Goal: Information Seeking & Learning: Find specific fact

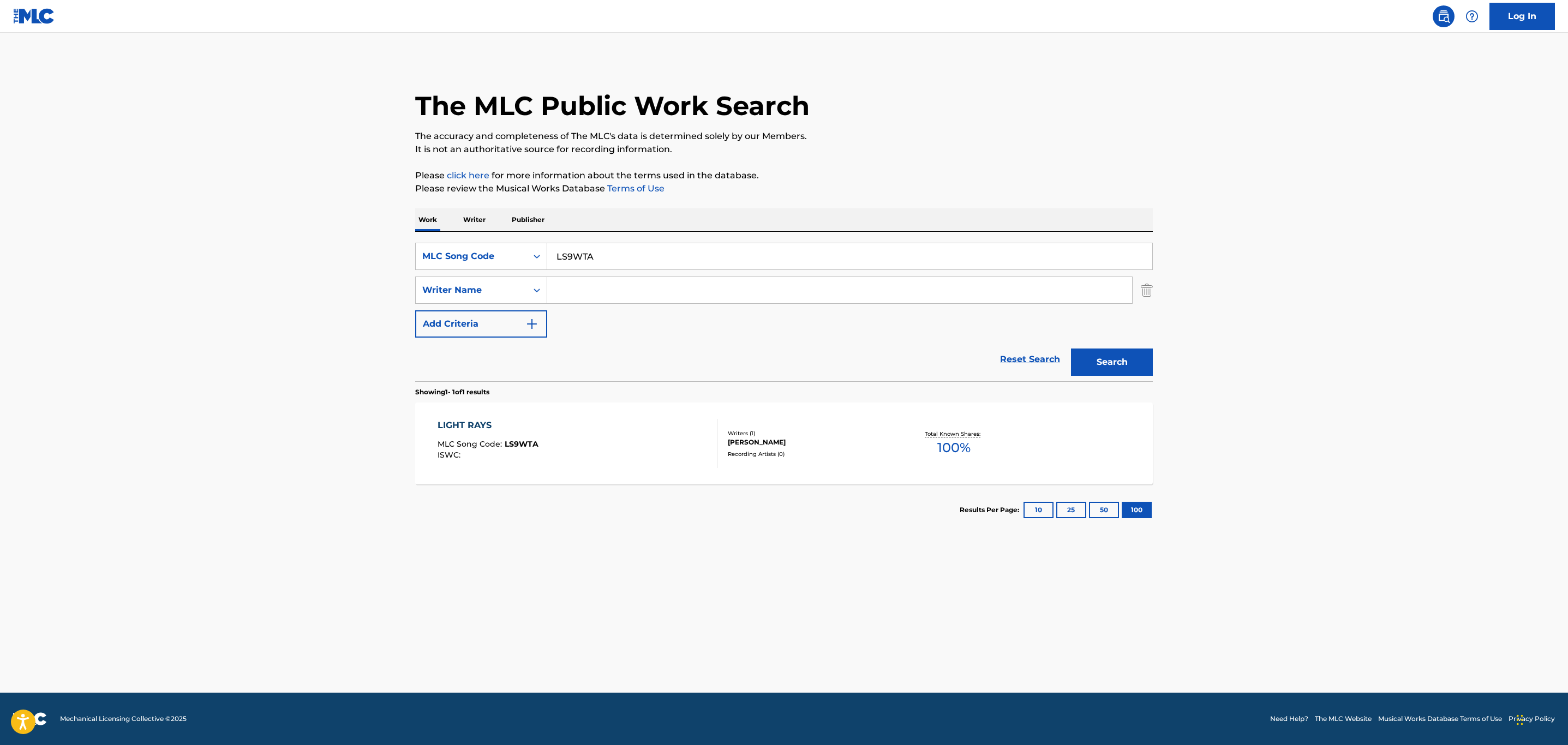
click at [294, 257] on main "The MLC Public Work Search The accuracy and completeness of The MLC's data is d…" at bounding box center [784, 362] width 1568 height 660
paste input "G64854"
type input "G64854"
click at [1071, 349] on button "Search" at bounding box center [1112, 362] width 82 height 28
click at [586, 442] on div "GUV'NOR MLC Song Code : G64854 ISWC :" at bounding box center [578, 444] width 281 height 49
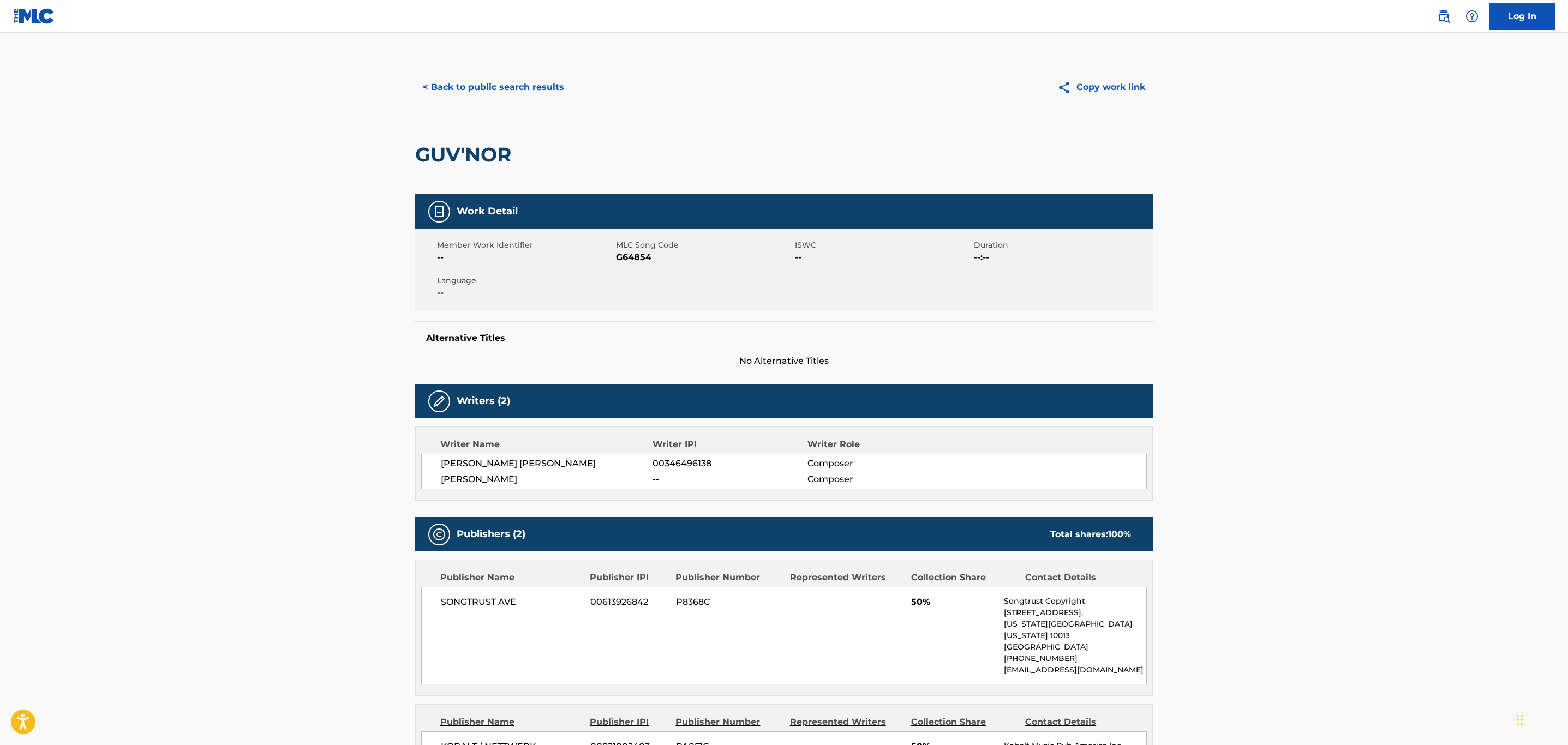
click at [523, 92] on button "< Back to public search results" at bounding box center [494, 87] width 157 height 28
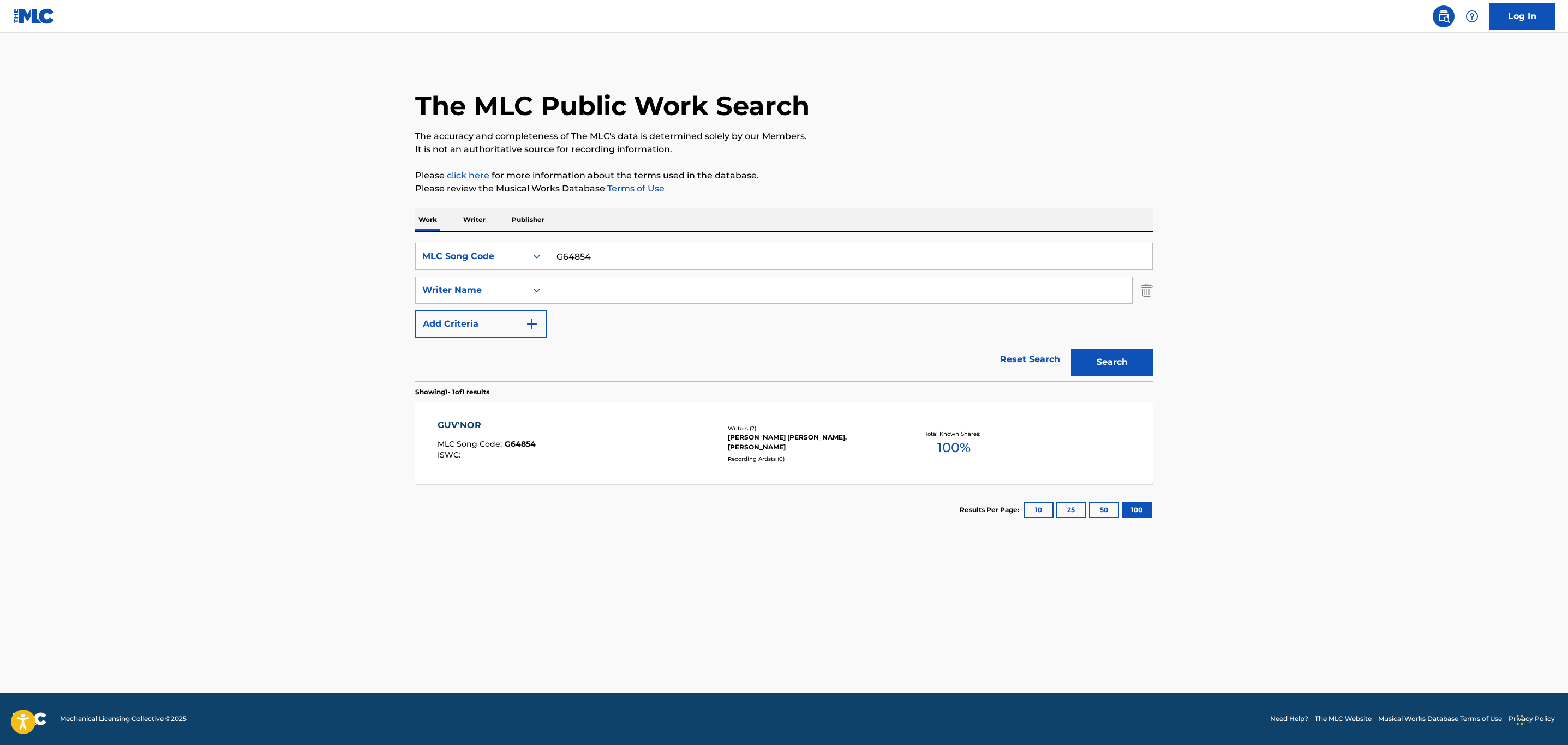
drag, startPoint x: 322, startPoint y: 252, endPoint x: 182, endPoint y: 267, distance: 140.8
click at [193, 270] on main "The MLC Public Work Search The accuracy and completeness of The MLC's data is d…" at bounding box center [784, 362] width 1568 height 660
paste input "E1XA7"
type input "GE1XA7"
click at [1071, 349] on button "Search" at bounding box center [1112, 362] width 82 height 28
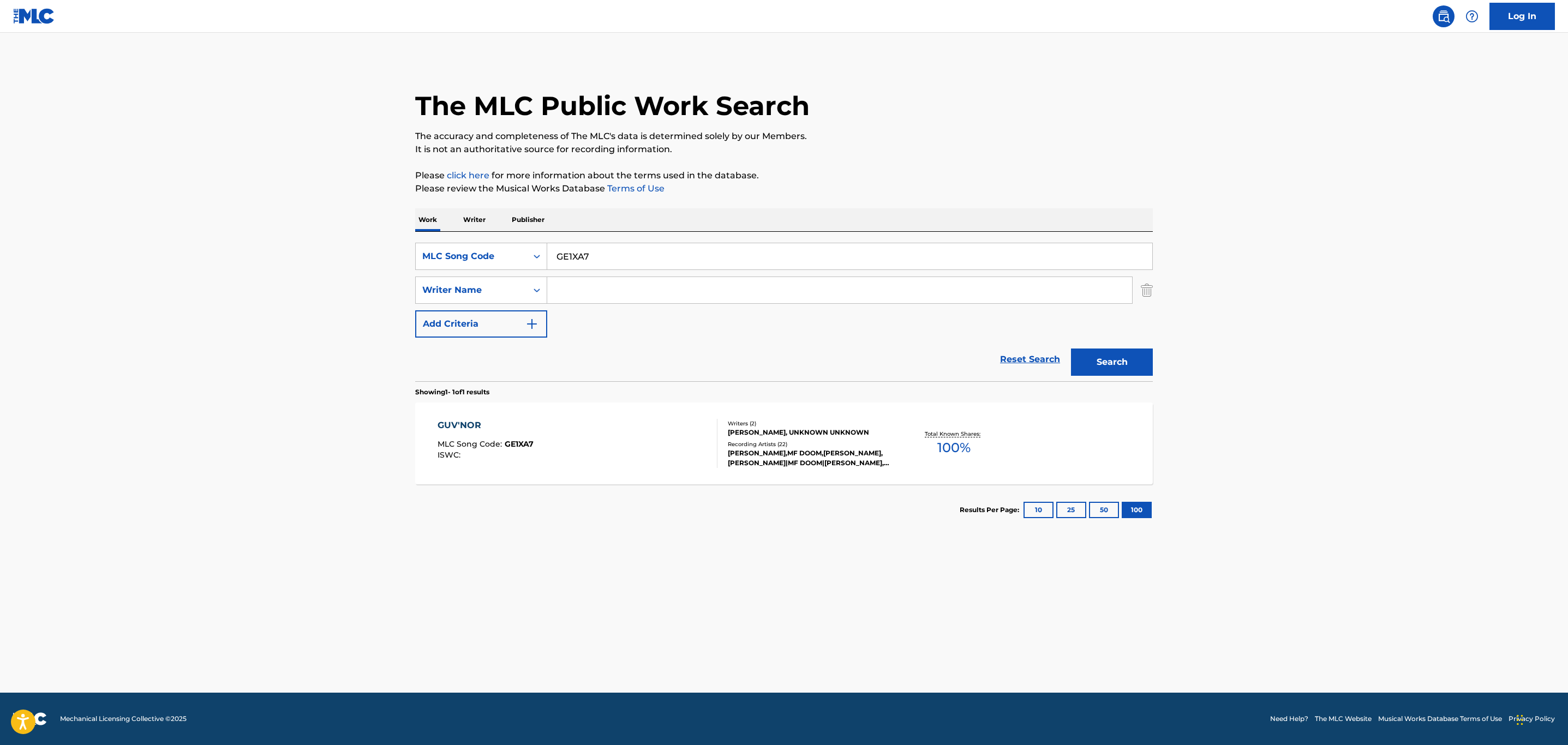
click at [615, 447] on div "GUV'NOR MLC Song Code : GE1XA7 ISWC :" at bounding box center [578, 444] width 281 height 49
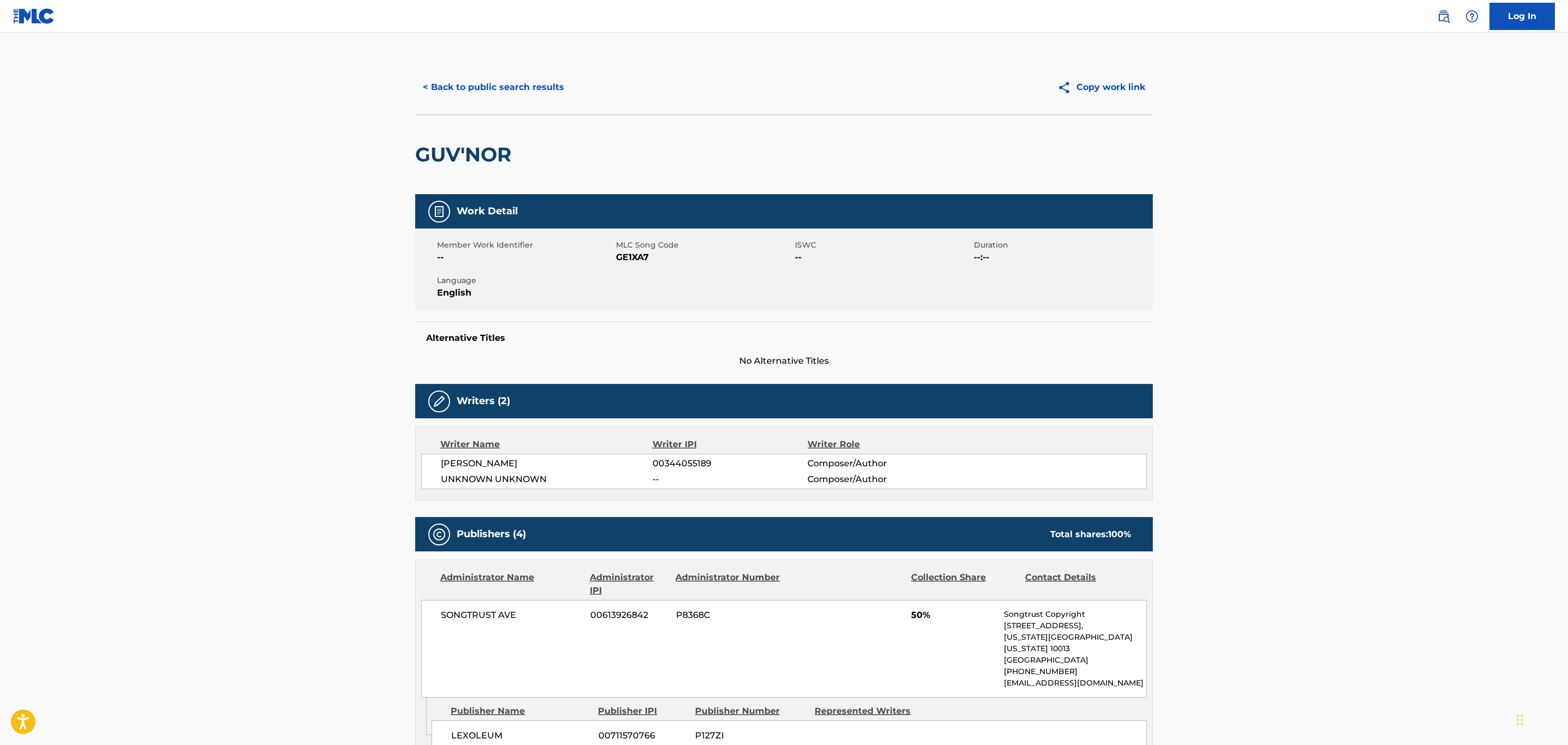
drag, startPoint x: 539, startPoint y: 162, endPoint x: 424, endPoint y: 143, distance: 116.6
click at [424, 143] on div "GUV'NOR" at bounding box center [784, 154] width 738 height 80
click at [634, 254] on span "GE1XA7" at bounding box center [704, 257] width 176 height 13
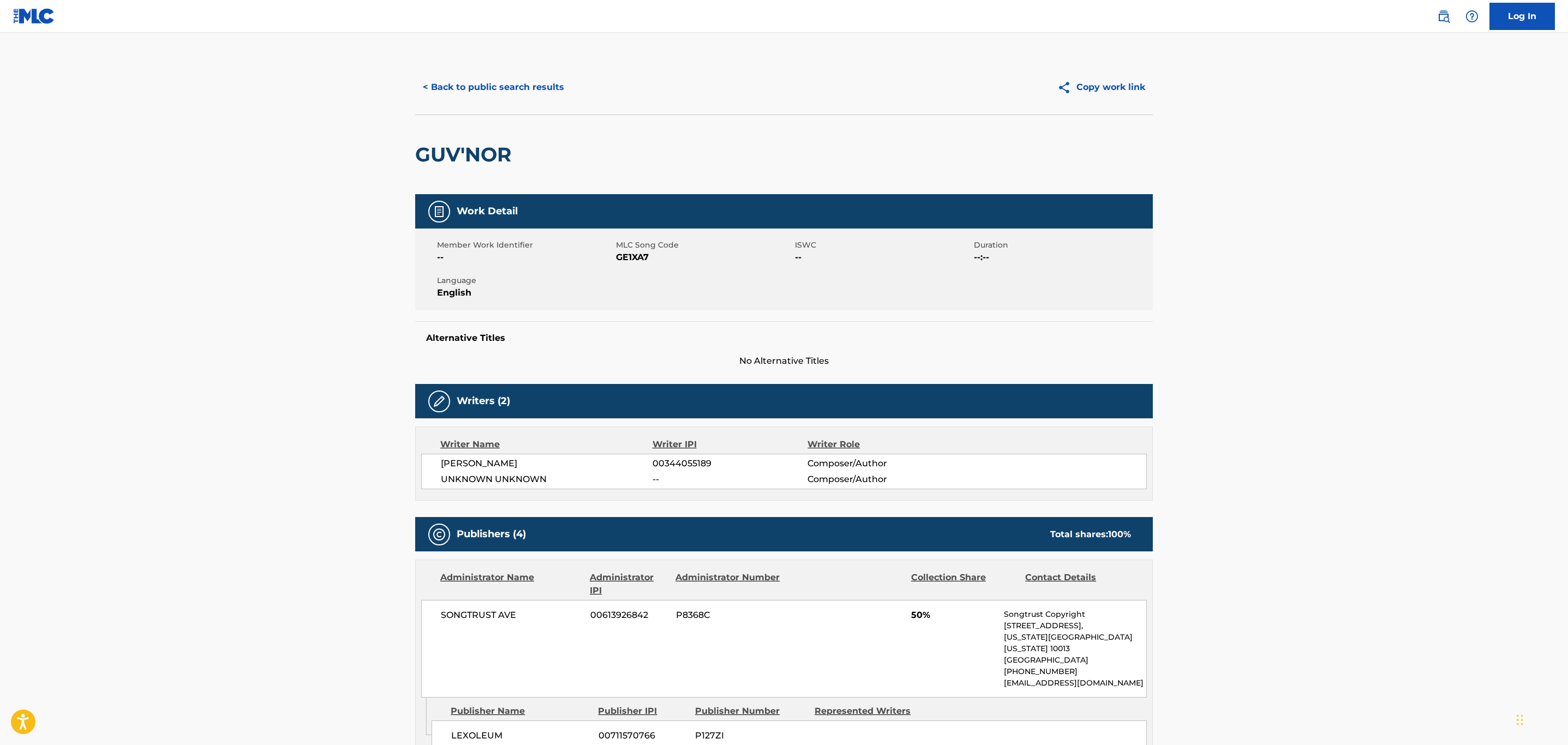
click at [525, 80] on button "< Back to public search results" at bounding box center [494, 87] width 157 height 28
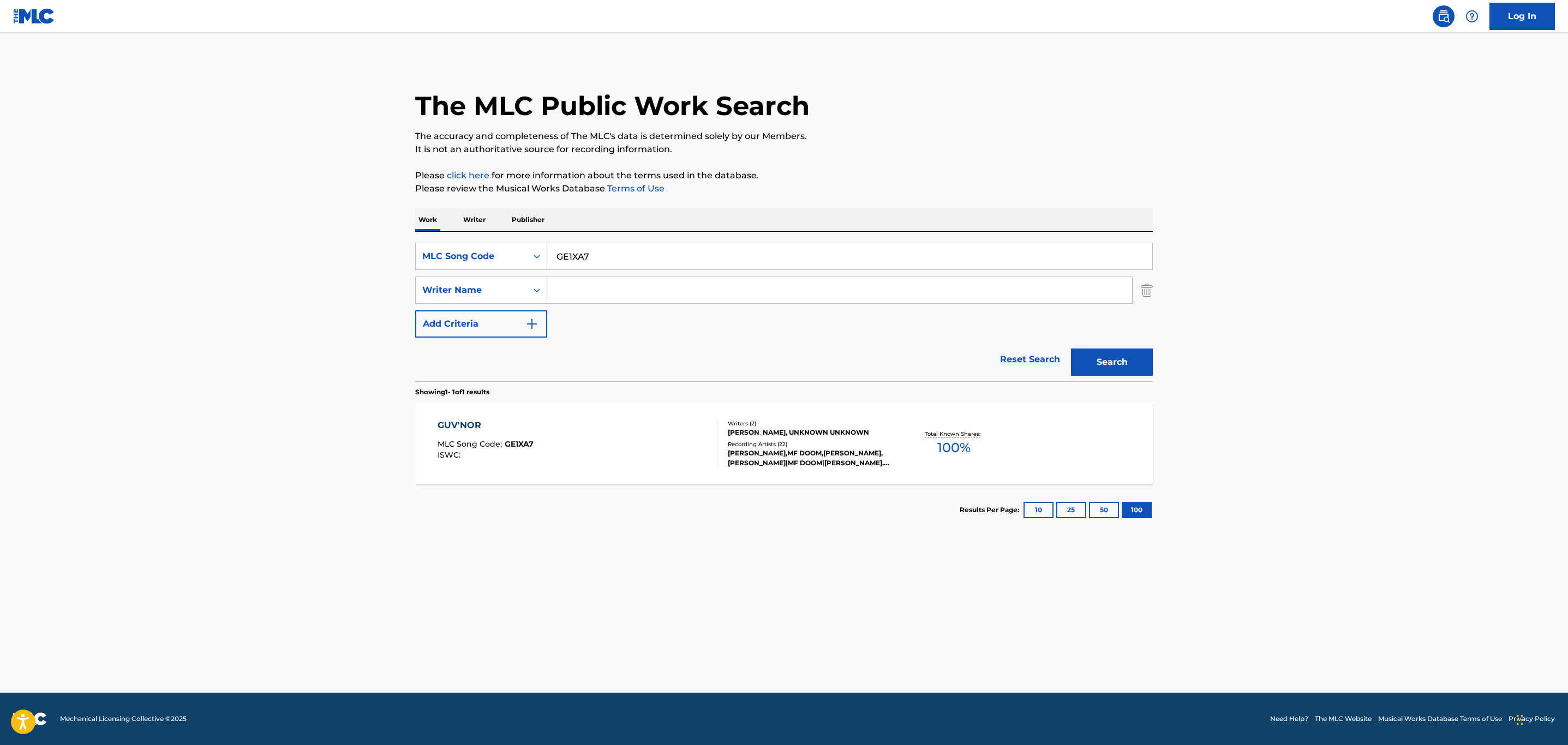
drag, startPoint x: 646, startPoint y: 259, endPoint x: 354, endPoint y: 263, distance: 292.0
click at [352, 262] on main "The MLC Public Work Search The accuracy and completeness of The MLC's data is d…" at bounding box center [784, 362] width 1568 height 660
click at [462, 257] on div "MLC Song Code" at bounding box center [471, 256] width 98 height 13
click at [452, 284] on div "Work Title" at bounding box center [481, 284] width 131 height 28
click at [684, 259] on input "Search Form" at bounding box center [849, 256] width 605 height 26
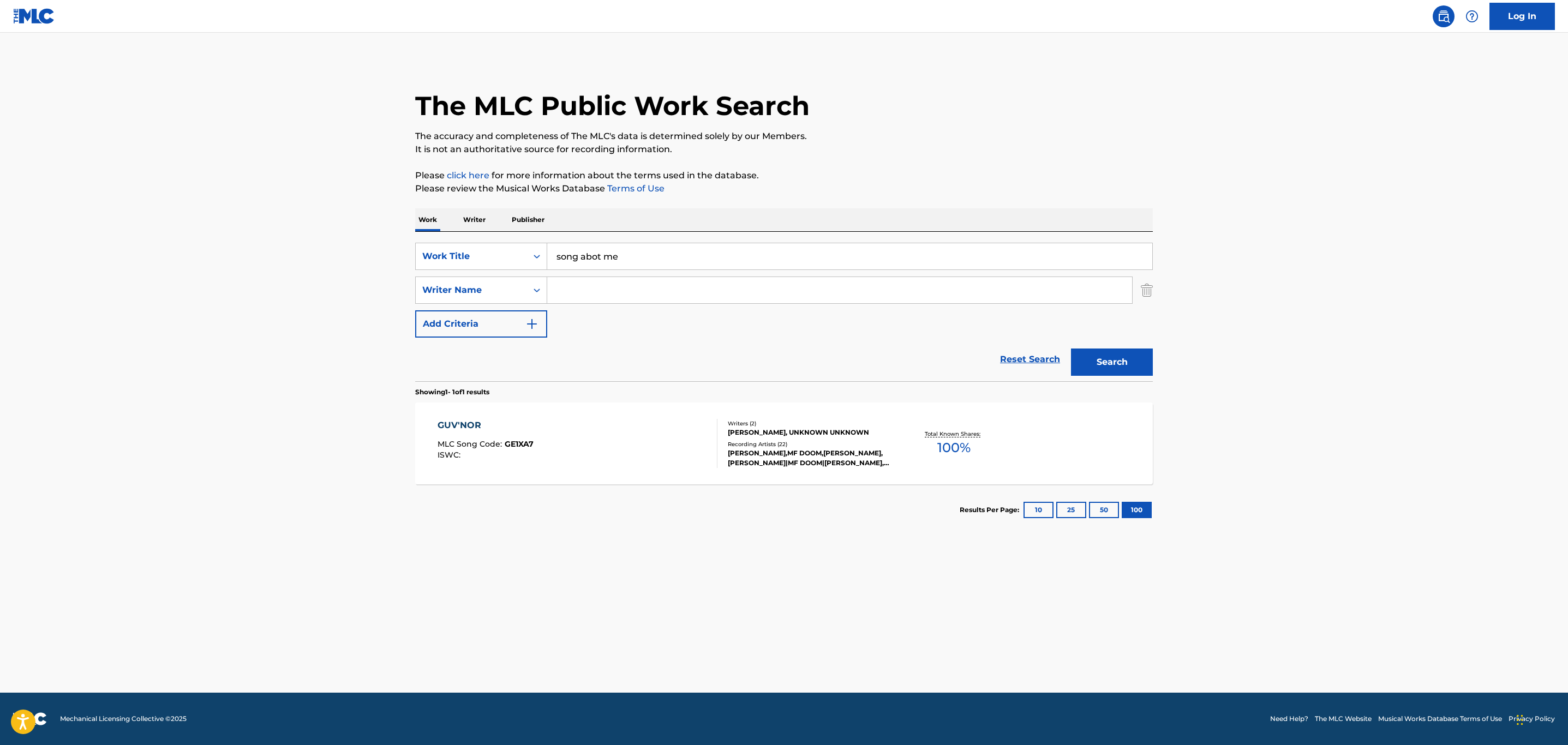
click at [1071, 349] on button "Search" at bounding box center [1112, 362] width 82 height 28
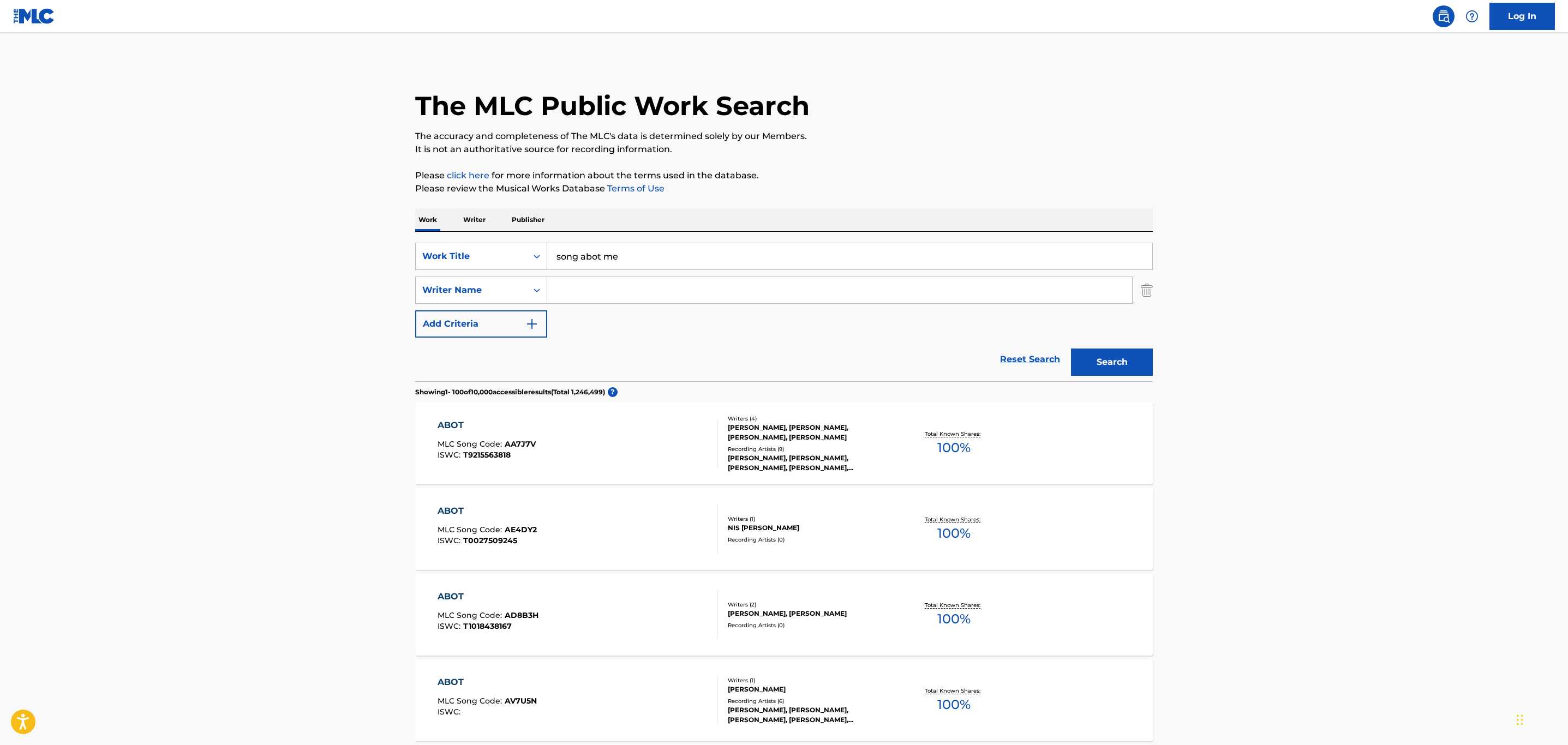
click at [597, 254] on input "song abot me" at bounding box center [849, 256] width 605 height 26
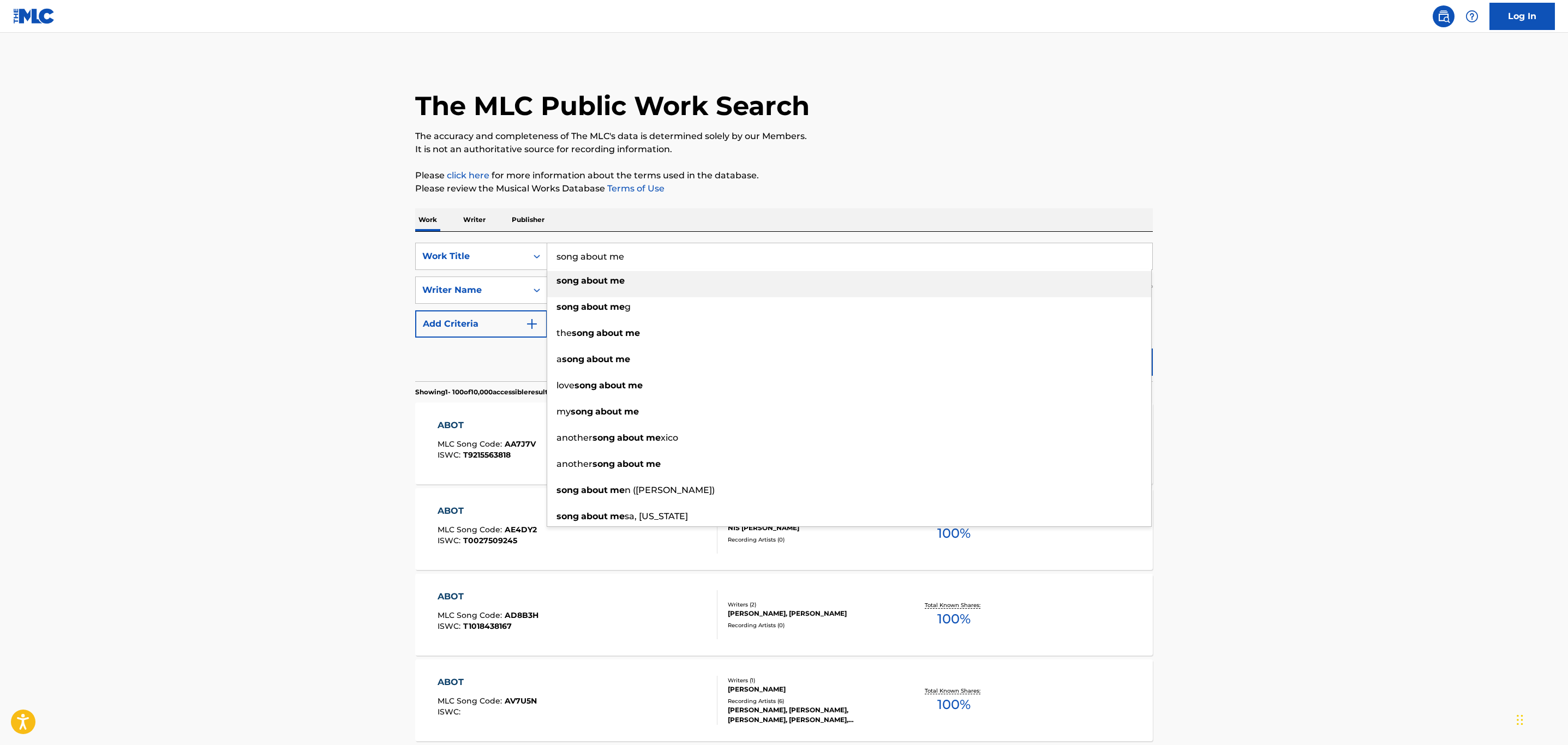
type input "song about me"
click at [708, 290] on div "song about me" at bounding box center [849, 281] width 604 height 20
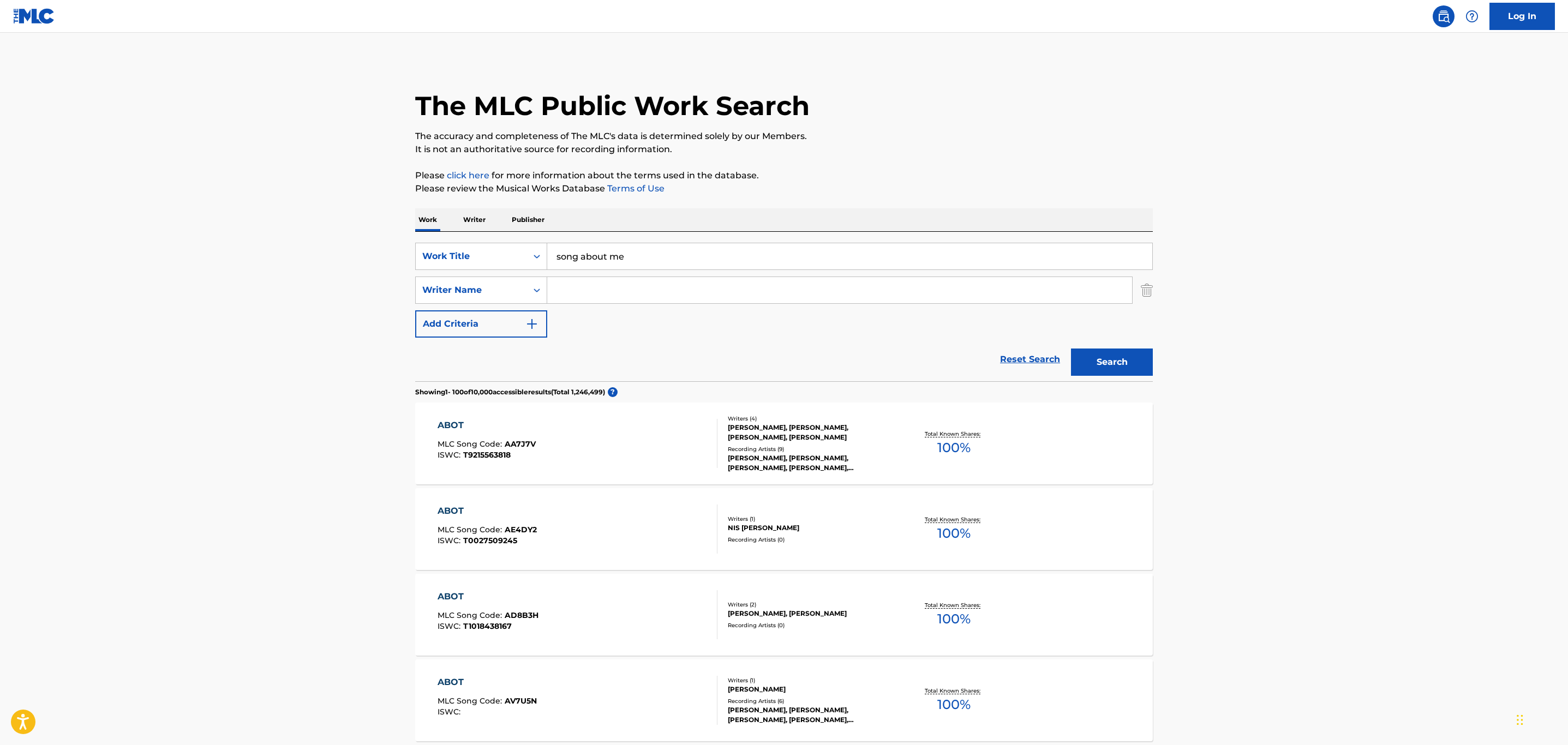
click at [1084, 352] on button "Search" at bounding box center [1112, 362] width 82 height 28
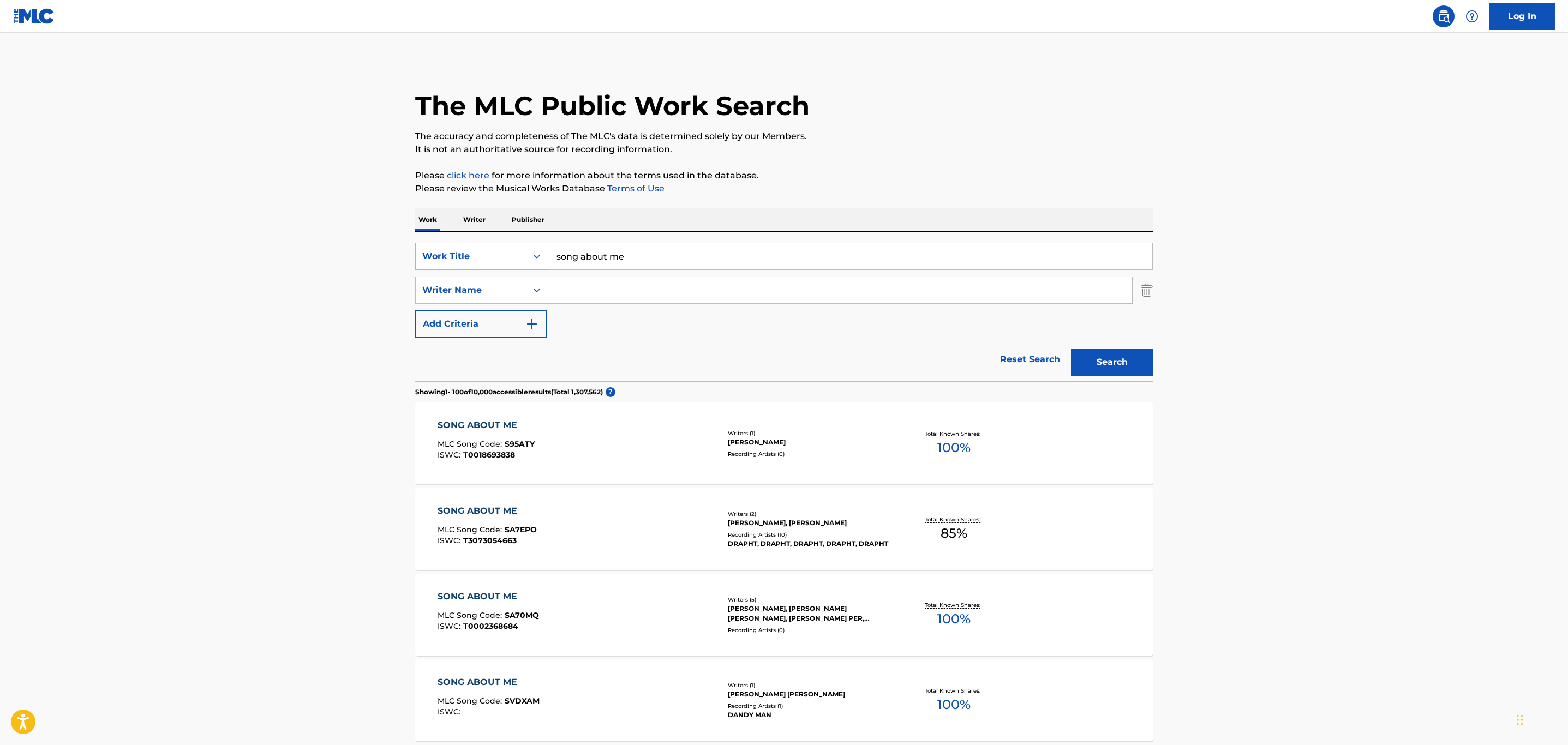
click at [503, 259] on div "Work Title" at bounding box center [471, 256] width 98 height 13
click at [500, 308] on div "MLC Song Code" at bounding box center [481, 311] width 131 height 28
click at [619, 260] on input "Search Form" at bounding box center [849, 256] width 605 height 26
paste input "S62PIN"
click at [1071, 349] on button "Search" at bounding box center [1112, 362] width 82 height 28
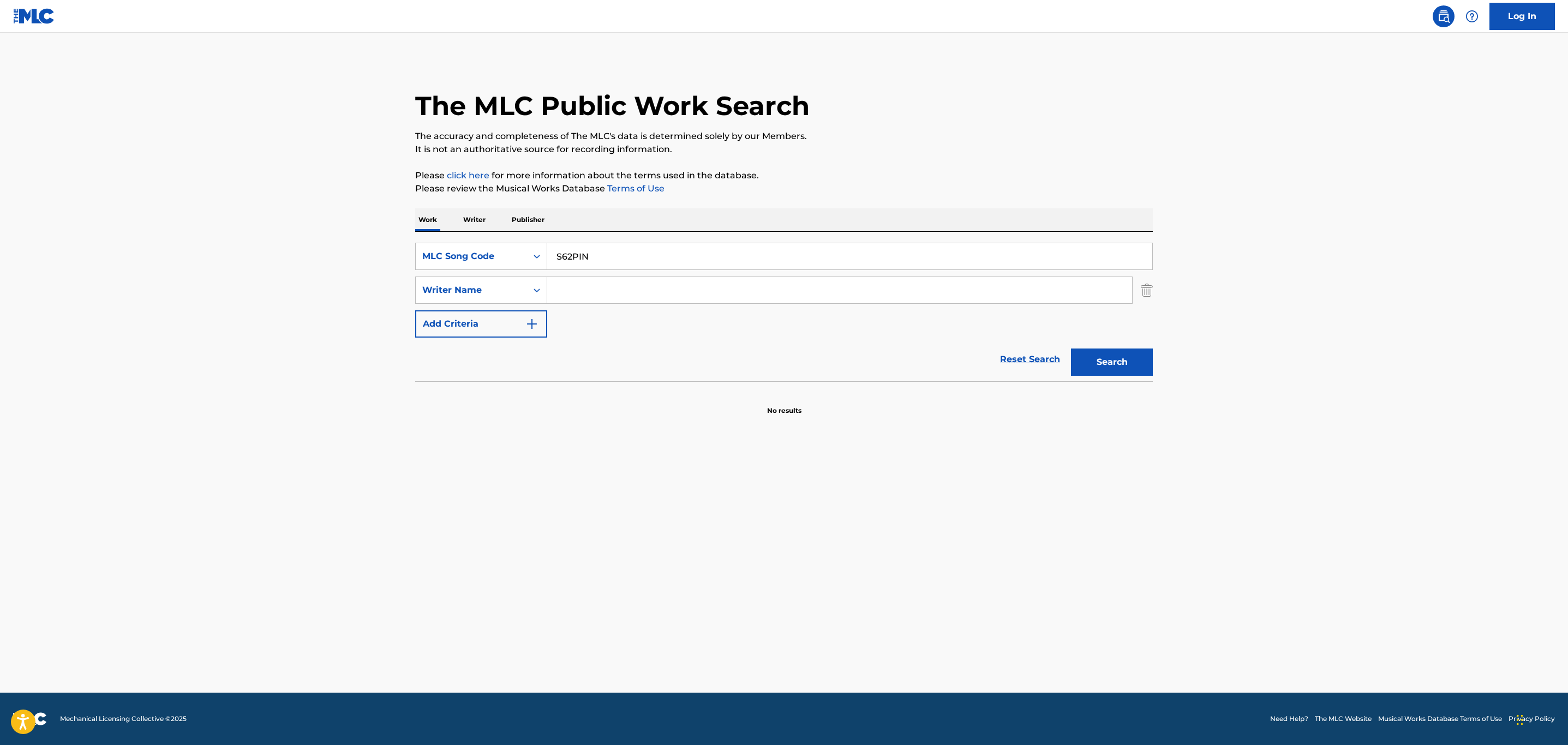
type input "S62PIN"
click at [1071, 349] on button "Search" at bounding box center [1112, 362] width 82 height 28
click at [630, 448] on div "SONG ABOUT ME MLC Song Code : S62PIN ISWC :" at bounding box center [578, 444] width 281 height 49
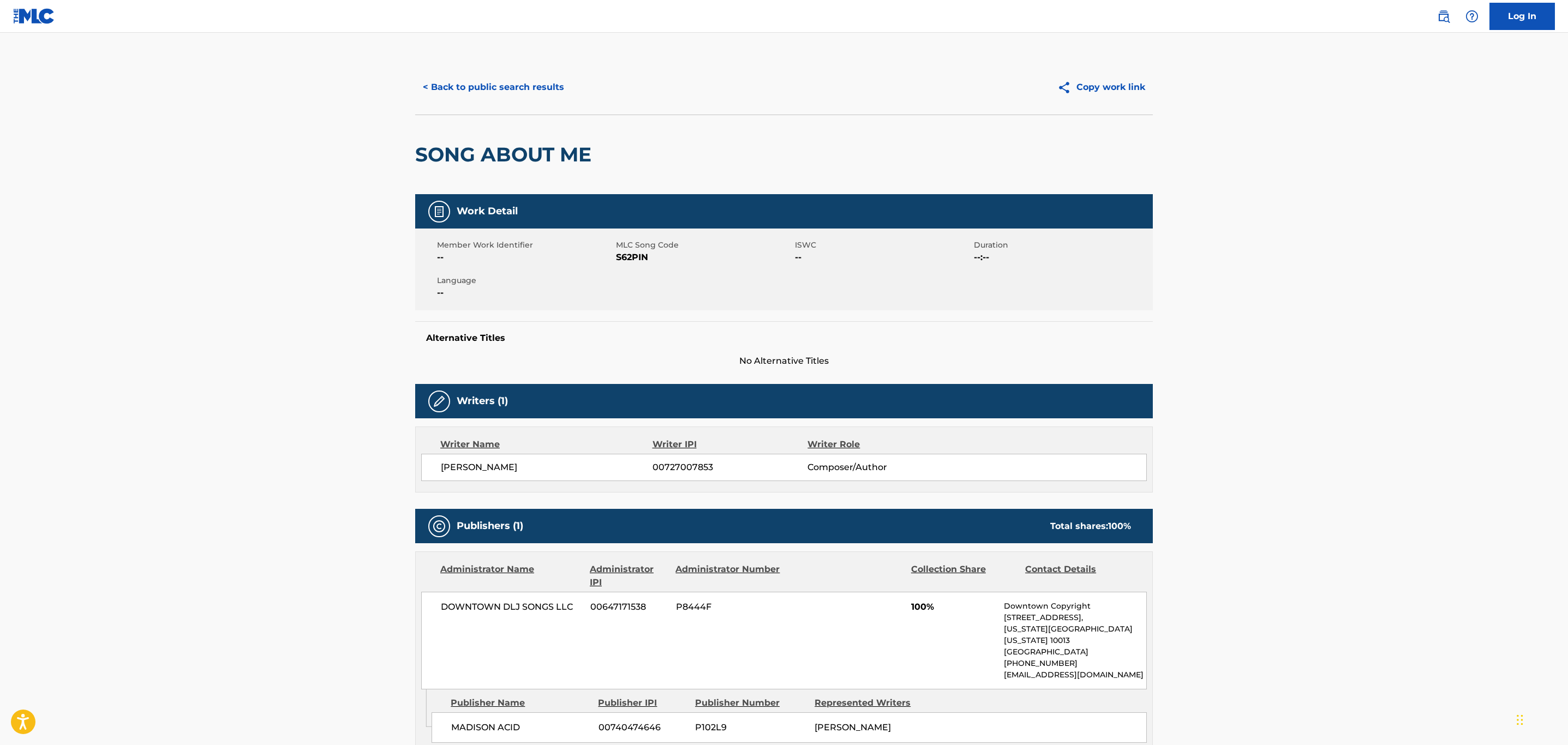
click at [519, 84] on button "< Back to public search results" at bounding box center [494, 87] width 157 height 28
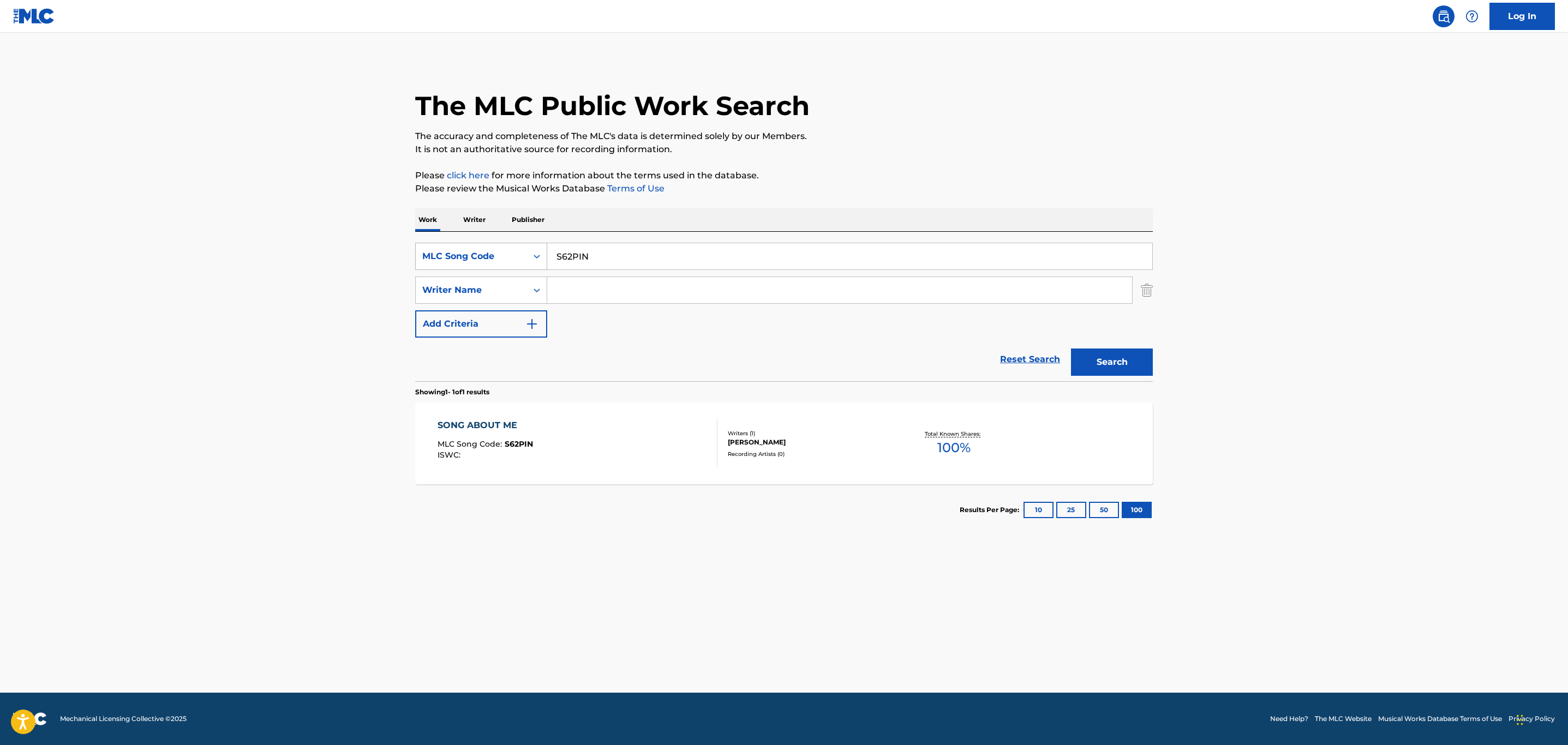
drag, startPoint x: 640, startPoint y: 252, endPoint x: 494, endPoint y: 257, distance: 146.1
click at [494, 257] on div "SearchWithCriteria06497d87-0101-45a4-bb60-3c120d2ba4c2 MLC Song Code S62PIN" at bounding box center [784, 256] width 738 height 28
type input "99.5"
click at [618, 286] on input "Search Form" at bounding box center [839, 290] width 585 height 26
type input "petering"
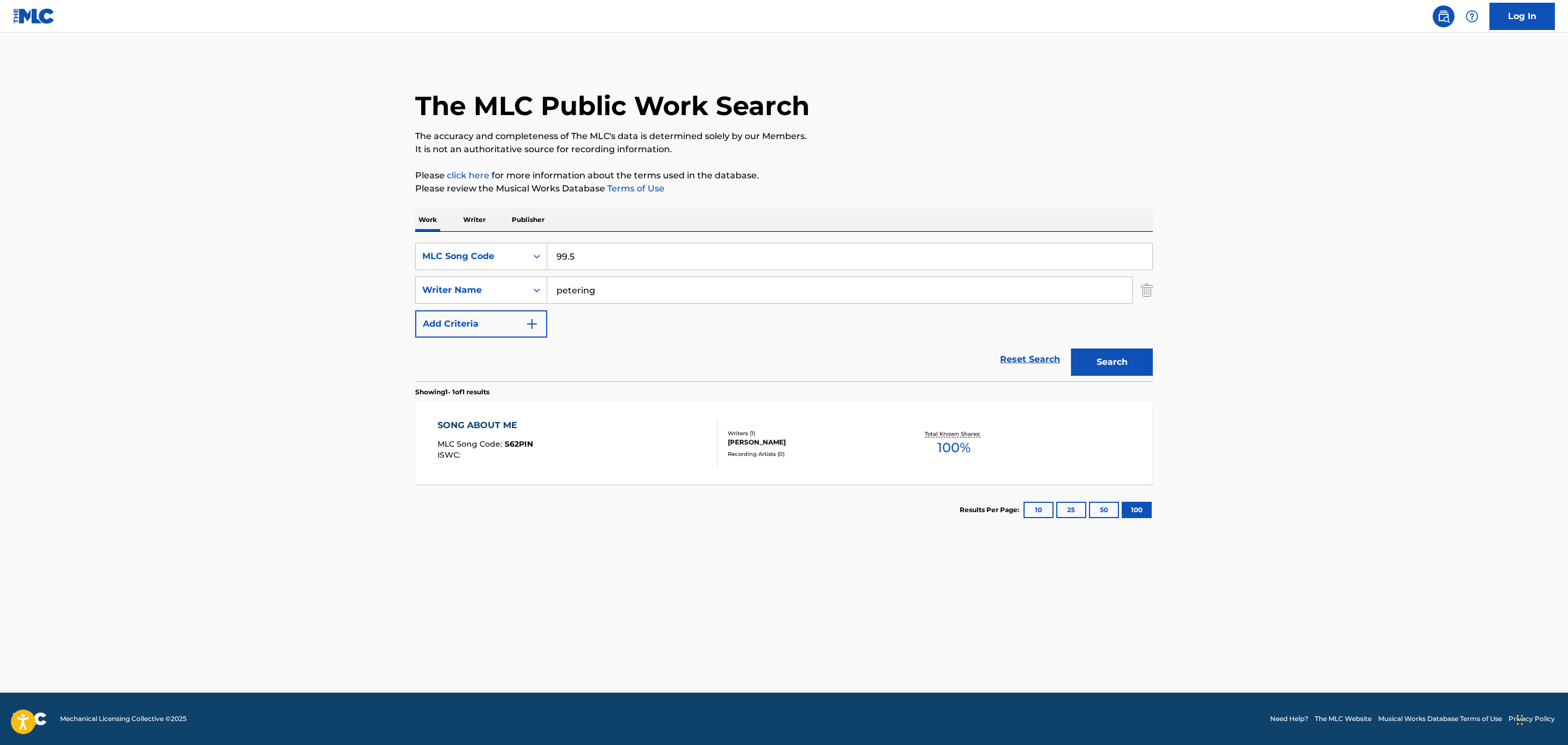
click at [1071, 349] on button "Search" at bounding box center [1112, 362] width 82 height 28
click at [506, 251] on div "MLC Song Code" at bounding box center [471, 256] width 98 height 13
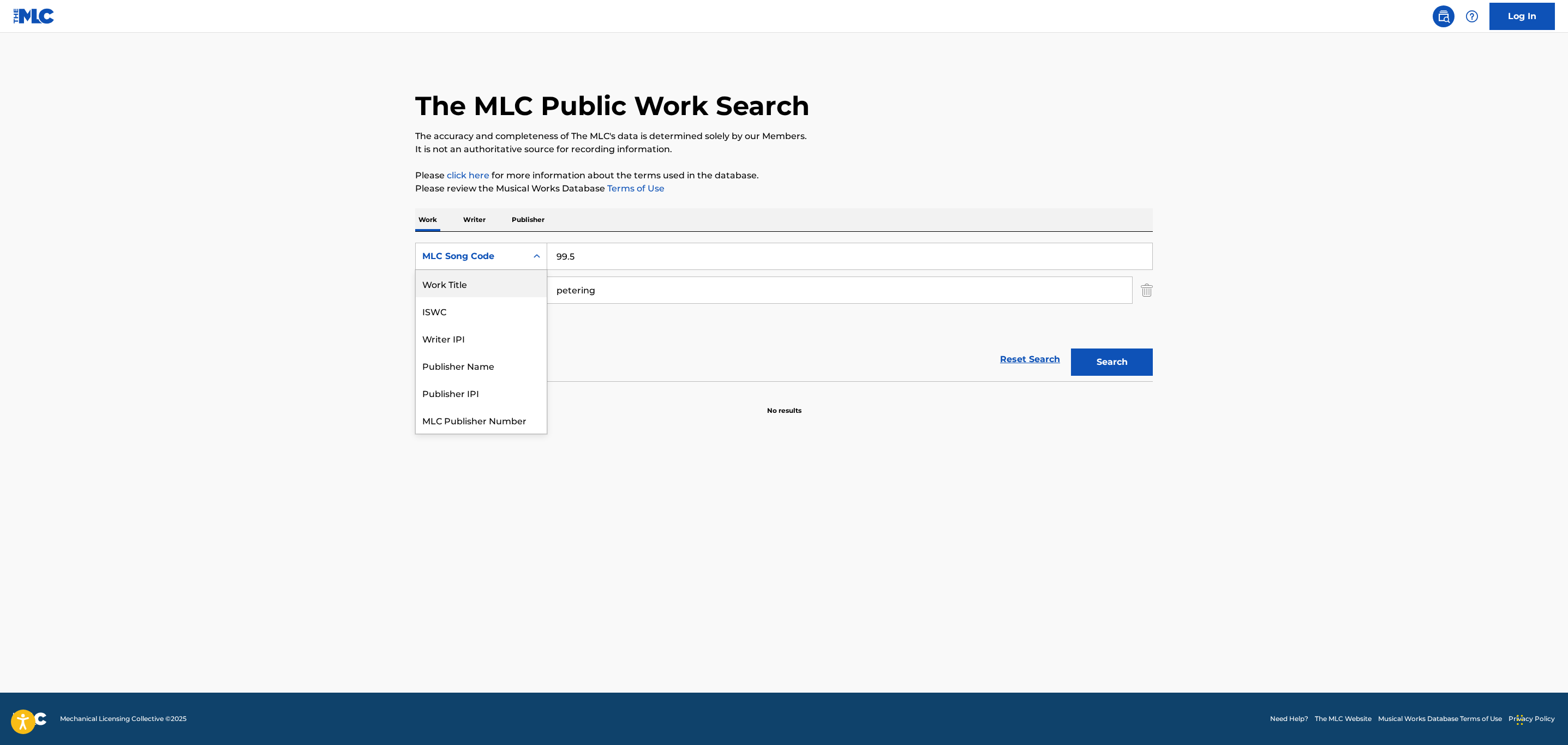
click at [486, 282] on div "Work Title" at bounding box center [481, 284] width 131 height 28
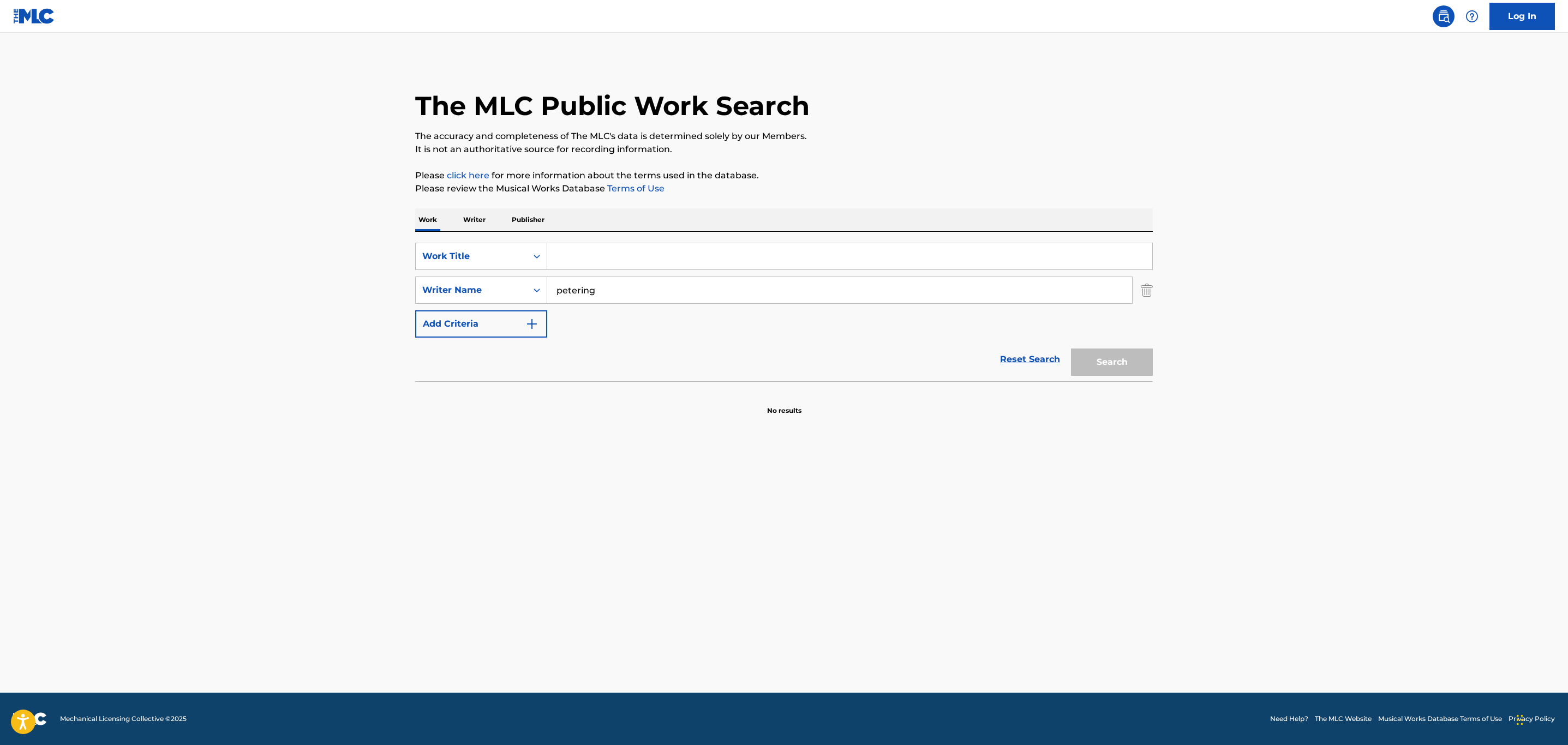
click at [581, 257] on input "Search Form" at bounding box center [849, 256] width 605 height 26
type input "99.5"
click at [1071, 349] on button "Search" at bounding box center [1112, 362] width 82 height 28
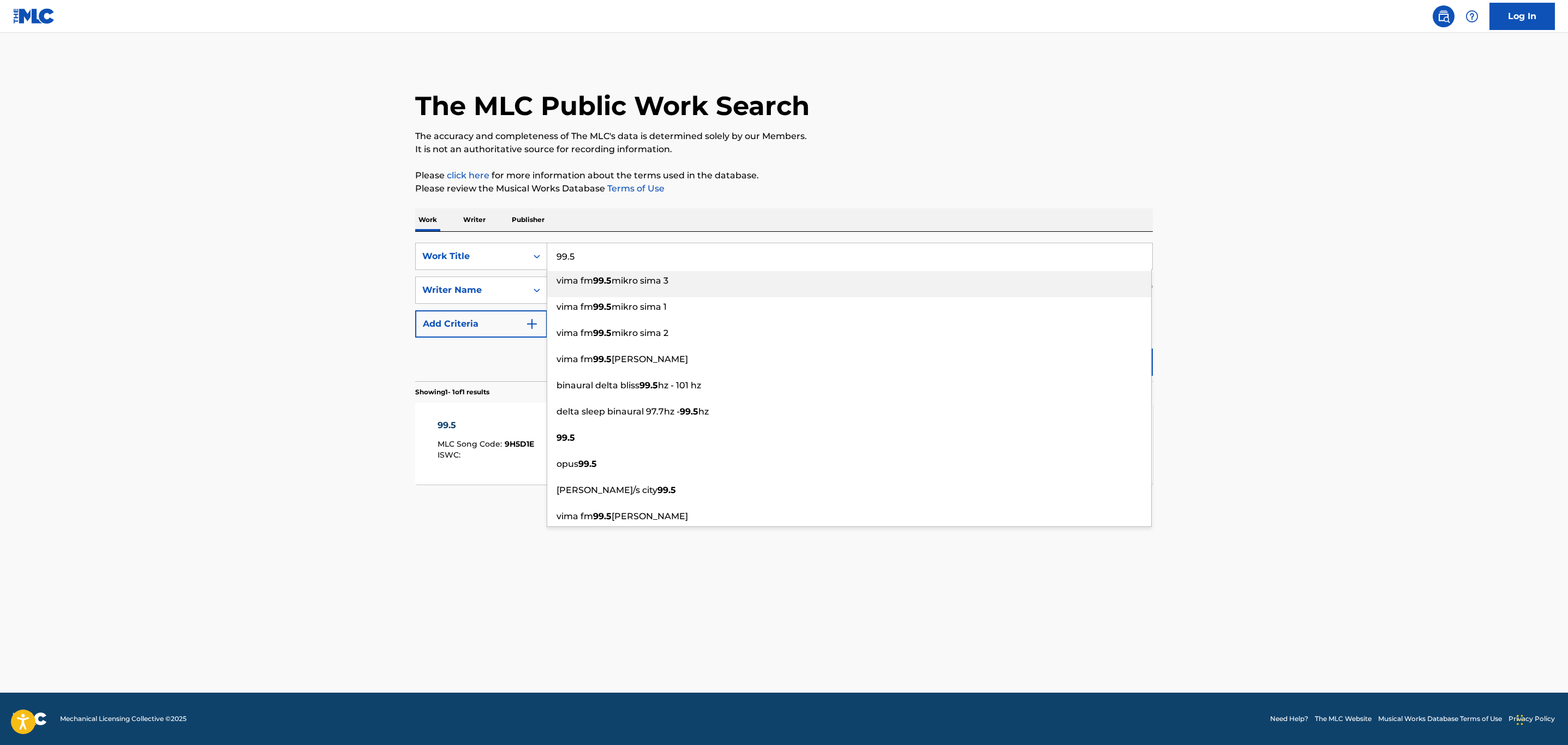
click at [926, 187] on p "Please review the Musical Works Database Terms of Use" at bounding box center [784, 188] width 738 height 13
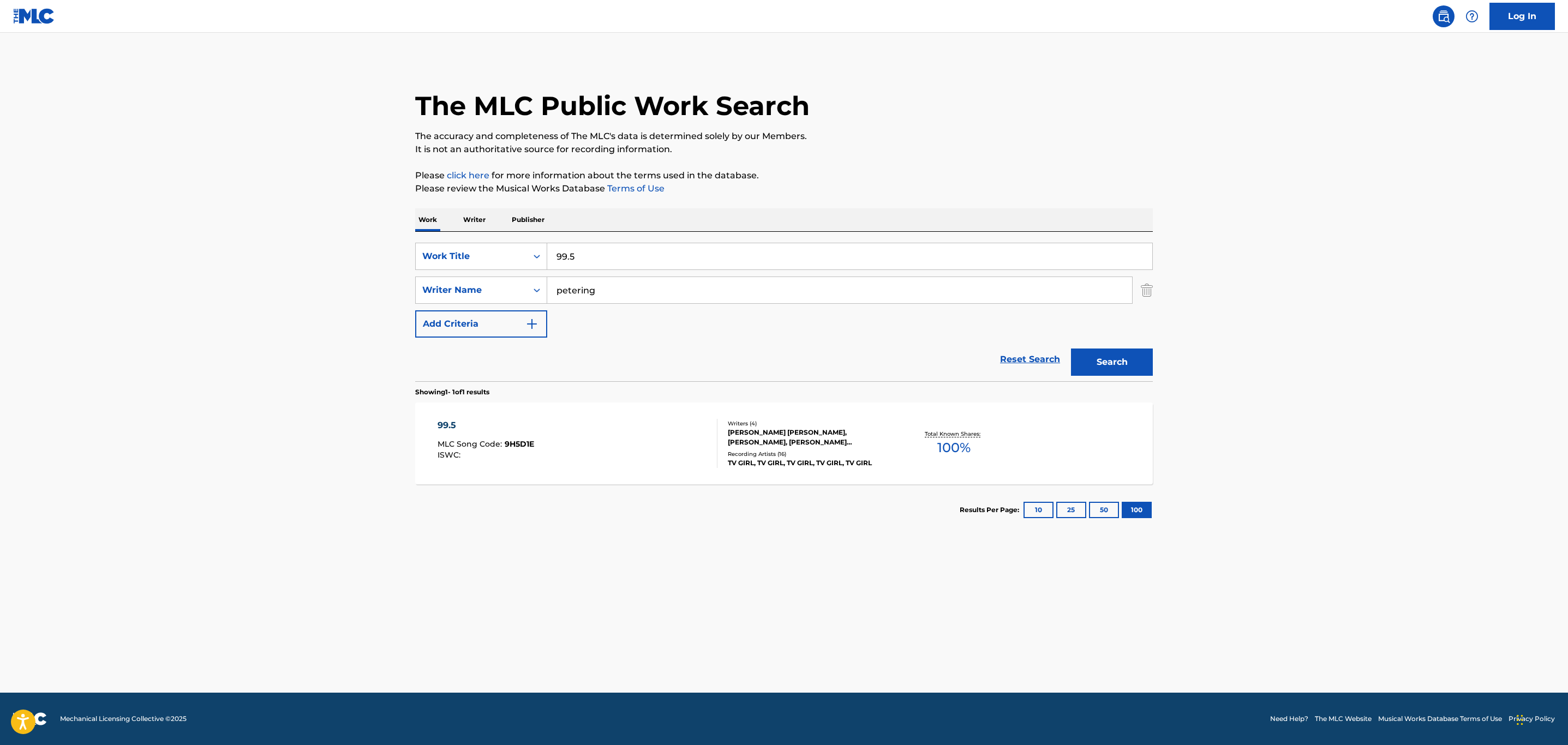
click at [651, 439] on div "99.5 MLC Song Code : 9H5D1E ISWC :" at bounding box center [578, 444] width 281 height 49
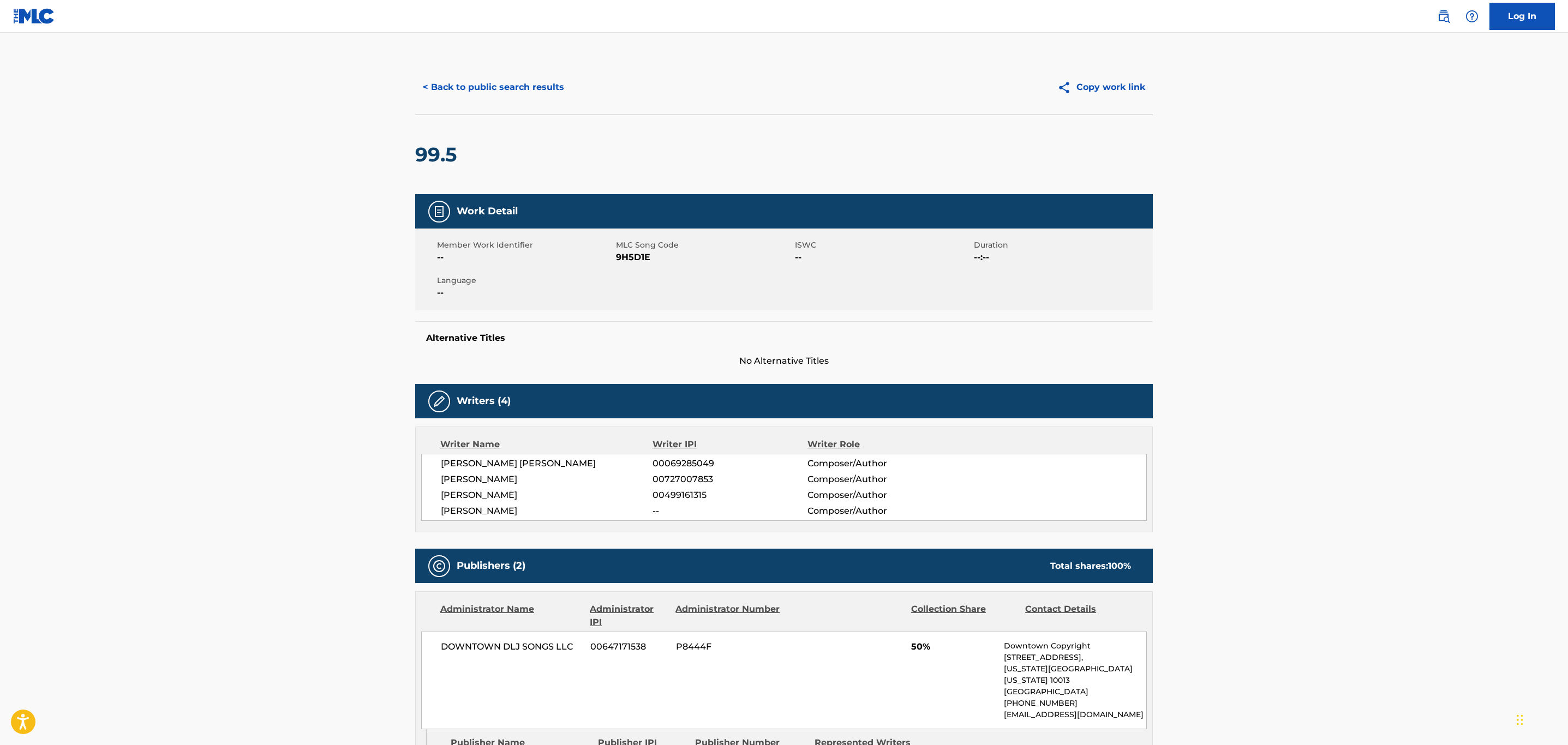
click at [505, 89] on button "< Back to public search results" at bounding box center [494, 87] width 157 height 28
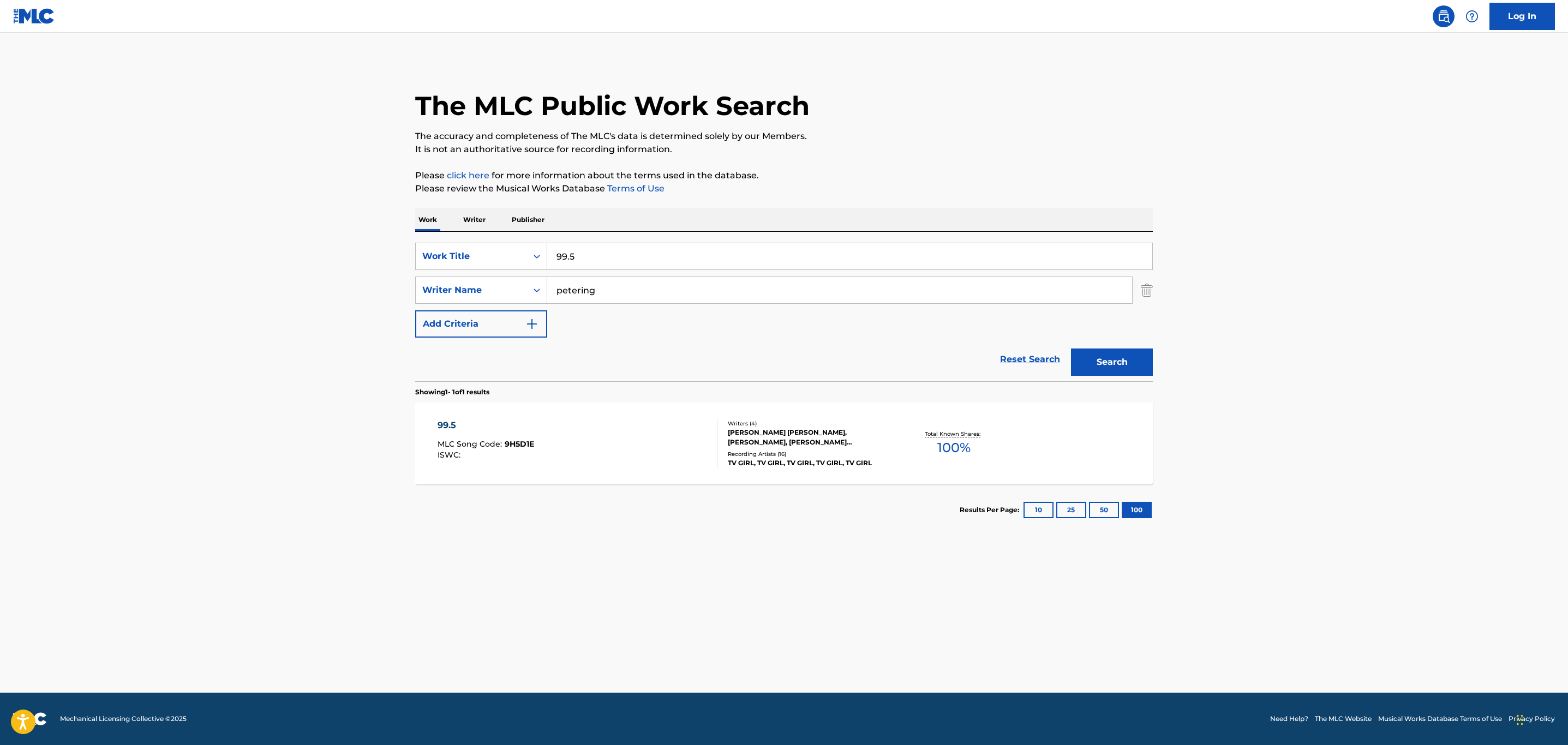
drag, startPoint x: 699, startPoint y: 261, endPoint x: 244, endPoint y: 237, distance: 455.6
click at [244, 237] on main "The MLC Public Work Search The accuracy and completeness of The MLC's data is d…" at bounding box center [784, 362] width 1568 height 660
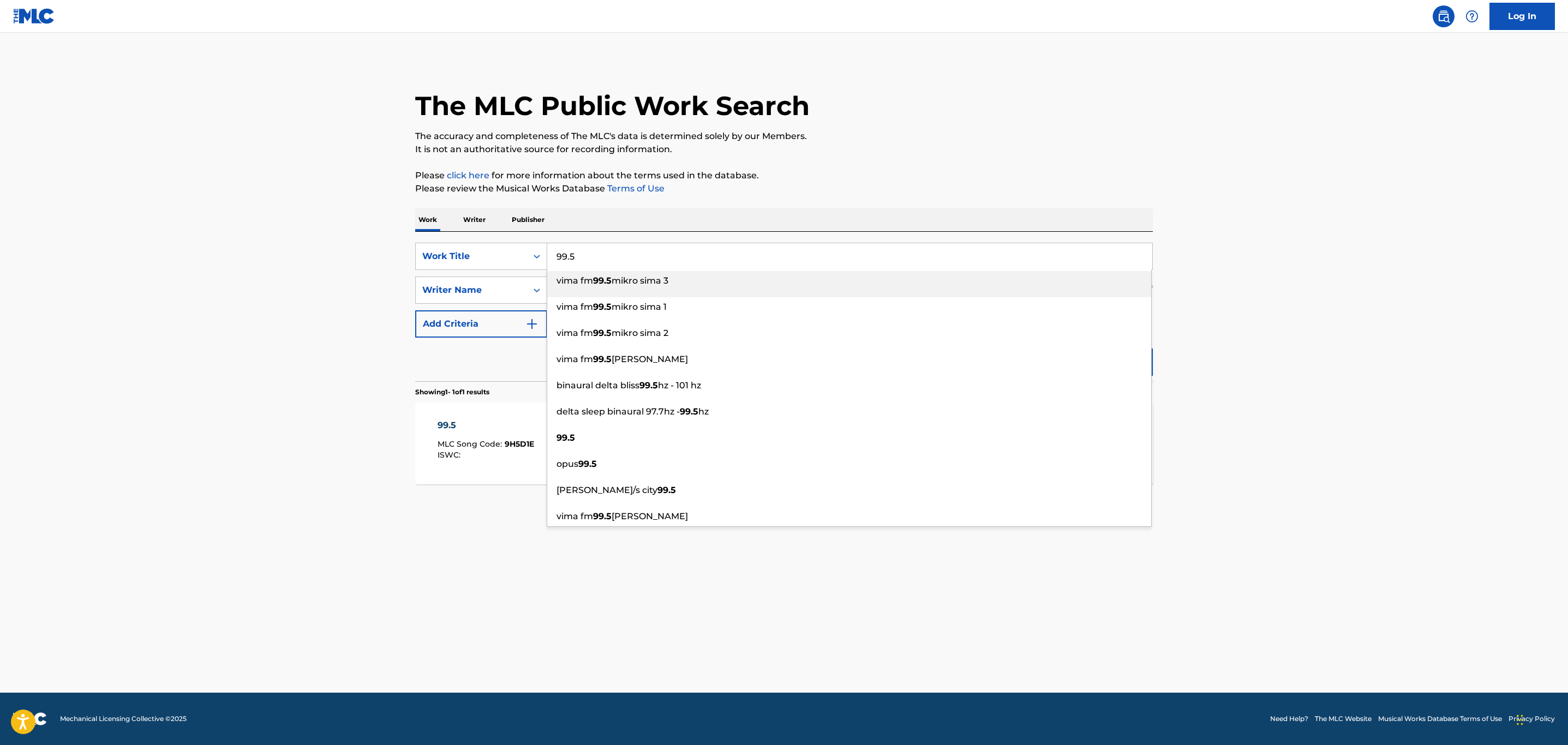
paste input "HEAVEN IS A BEDROOM"
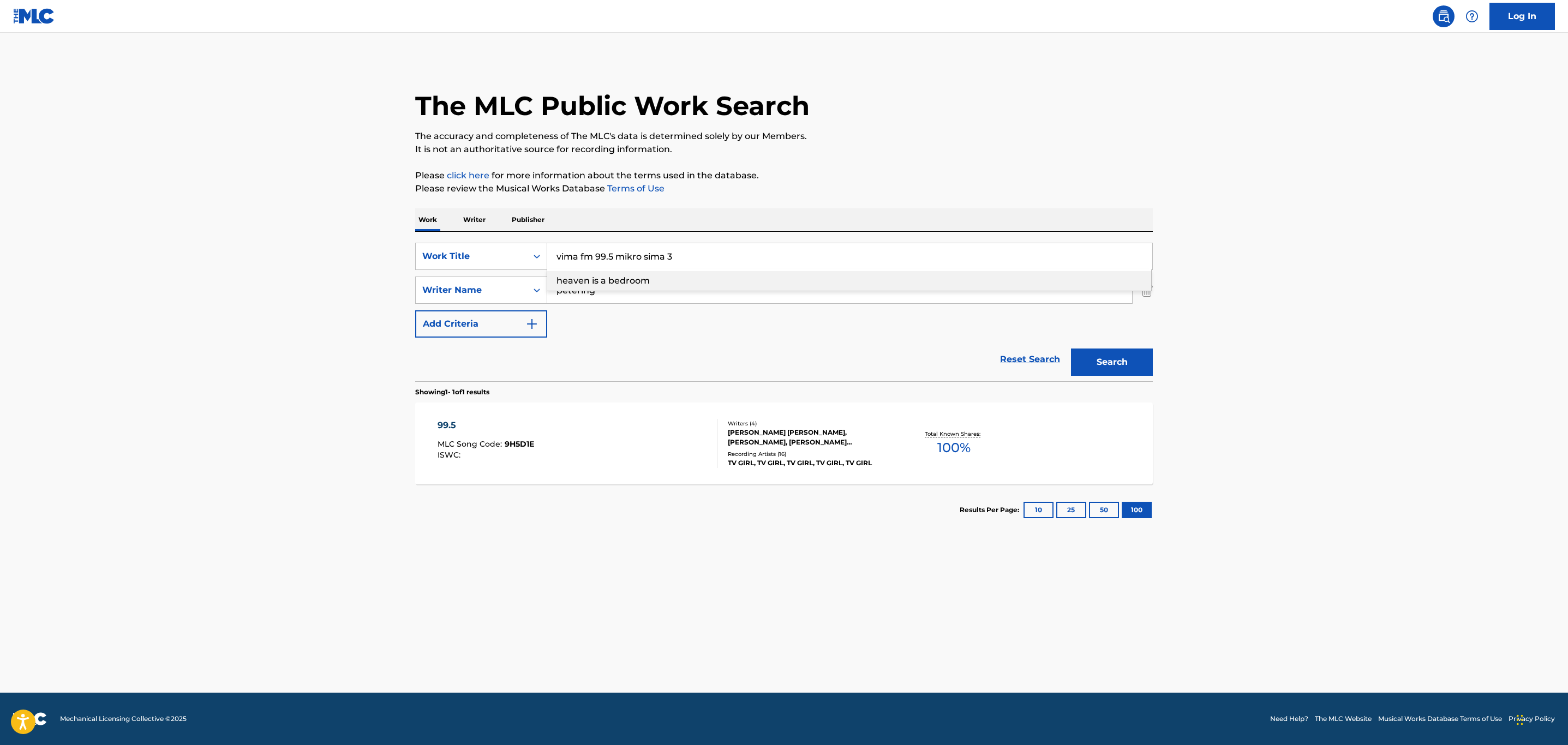
drag, startPoint x: 244, startPoint y: 188, endPoint x: 240, endPoint y: 192, distance: 5.7
click at [240, 192] on main "The MLC Public Work Search The accuracy and completeness of The MLC's data is d…" at bounding box center [784, 362] width 1568 height 660
paste input "HEAVEN IS A BEDROOM"
click at [588, 276] on strong "heaven" at bounding box center [573, 281] width 34 height 10
type input "heaven is a bedroom"
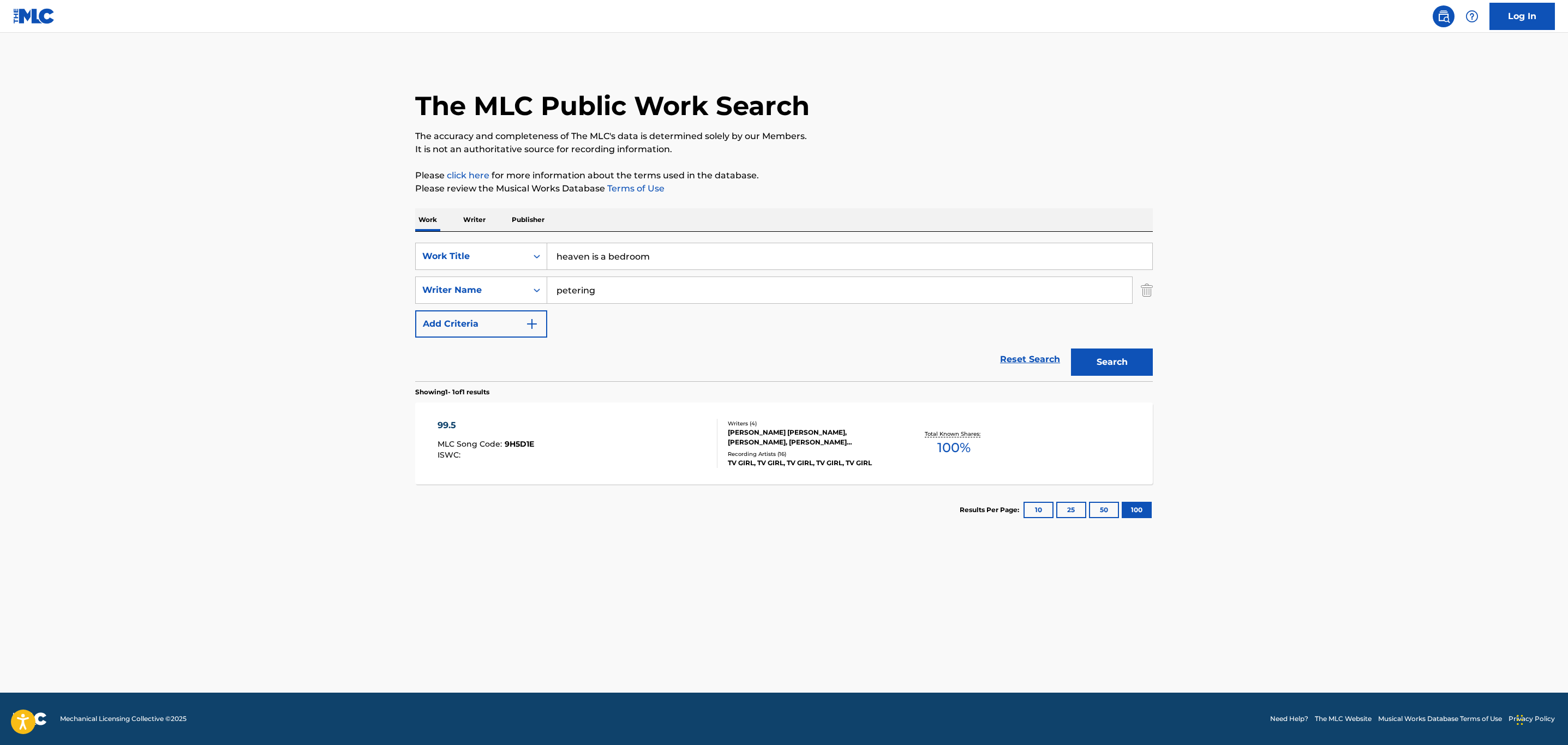
drag, startPoint x: 1110, startPoint y: 354, endPoint x: 1099, endPoint y: 359, distance: 12.1
click at [1110, 355] on button "Search" at bounding box center [1112, 362] width 82 height 28
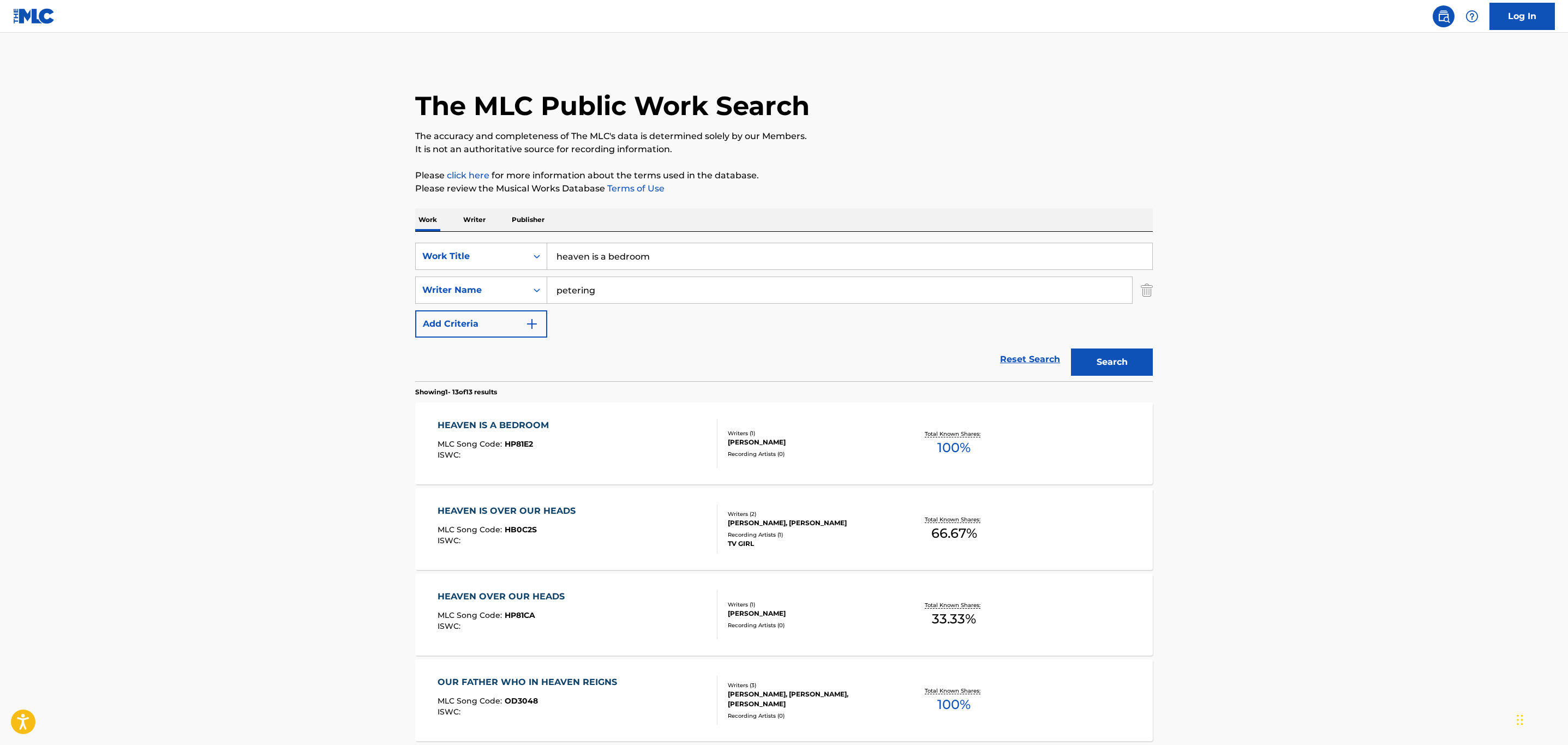
click at [629, 524] on div "HEAVEN IS OVER OUR HEADS MLC Song Code : HB0C2S ISWC :" at bounding box center [578, 529] width 281 height 49
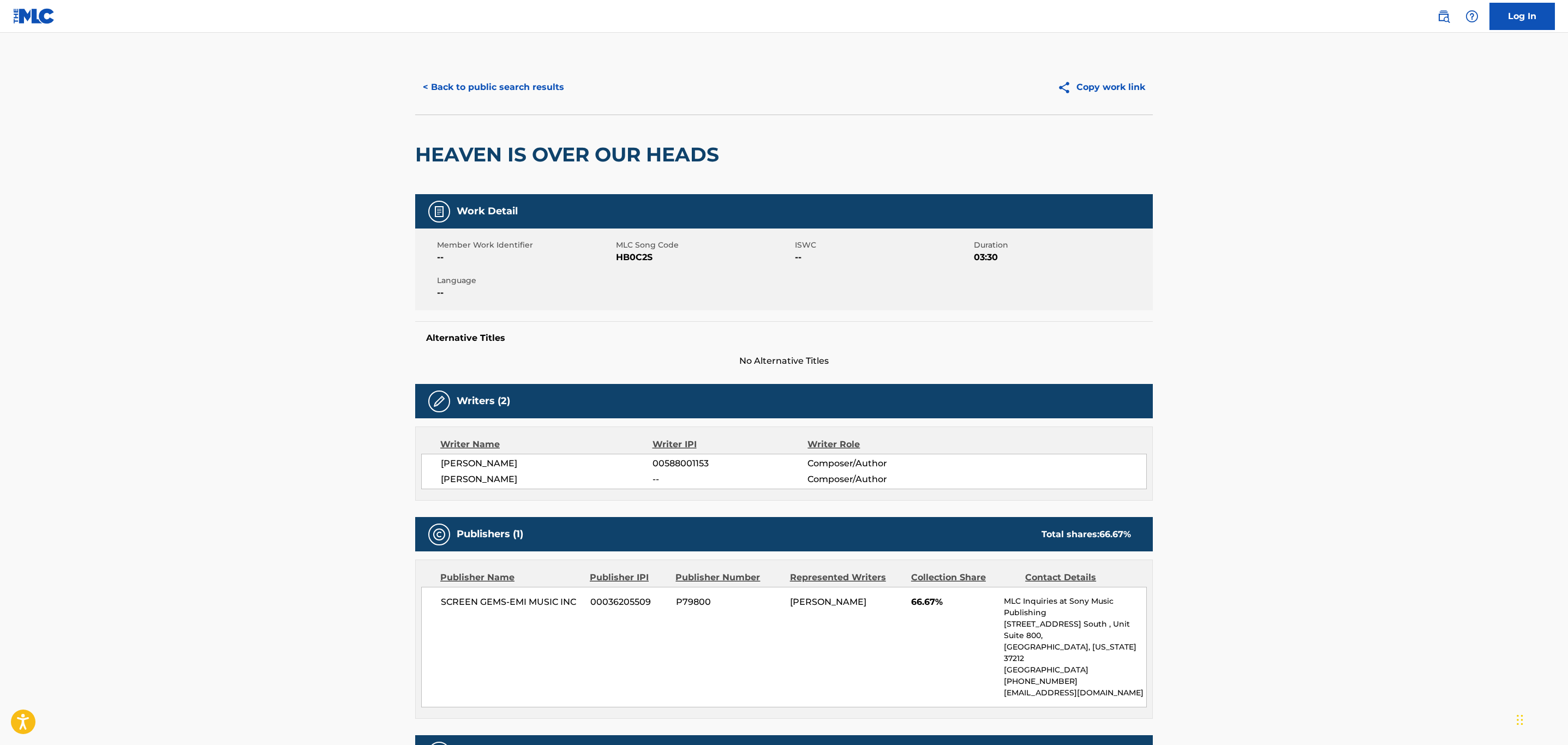
click at [534, 80] on button "< Back to public search results" at bounding box center [494, 87] width 157 height 28
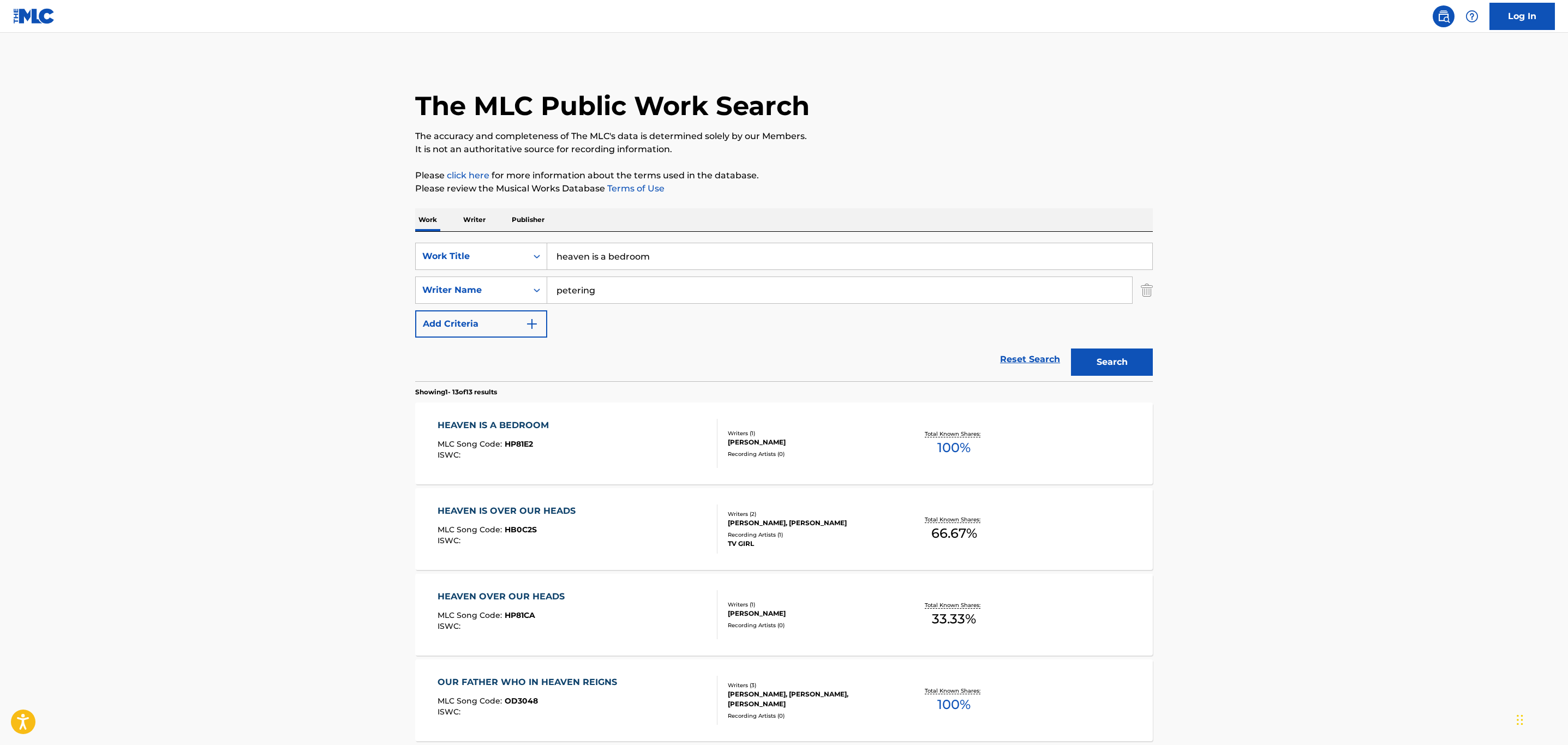
click at [667, 619] on div "HEAVEN OVER OUR HEADS MLC Song Code : HP81CA ISWC :" at bounding box center [578, 615] width 281 height 49
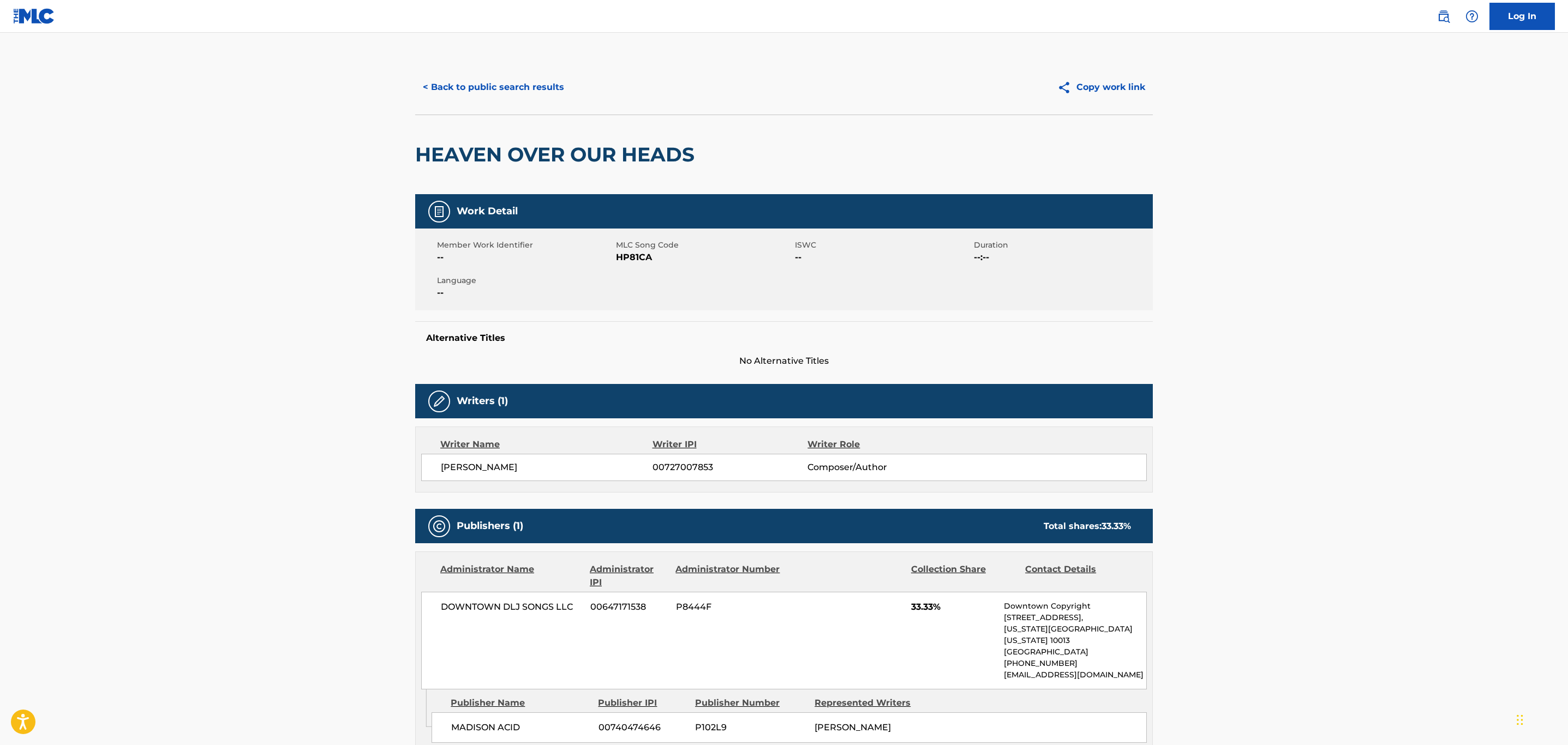
click at [462, 79] on button "< Back to public search results" at bounding box center [494, 87] width 157 height 28
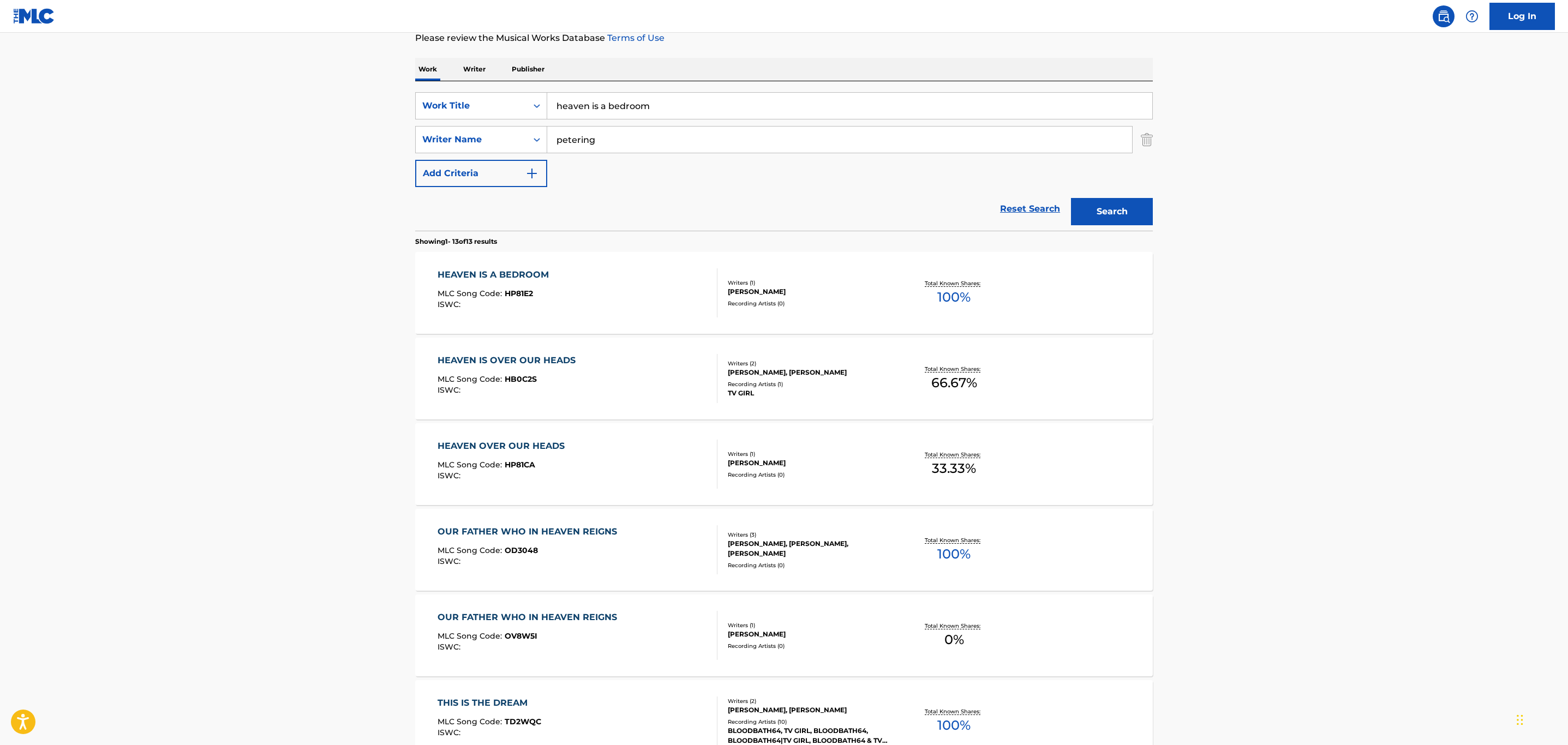
scroll to position [164, 0]
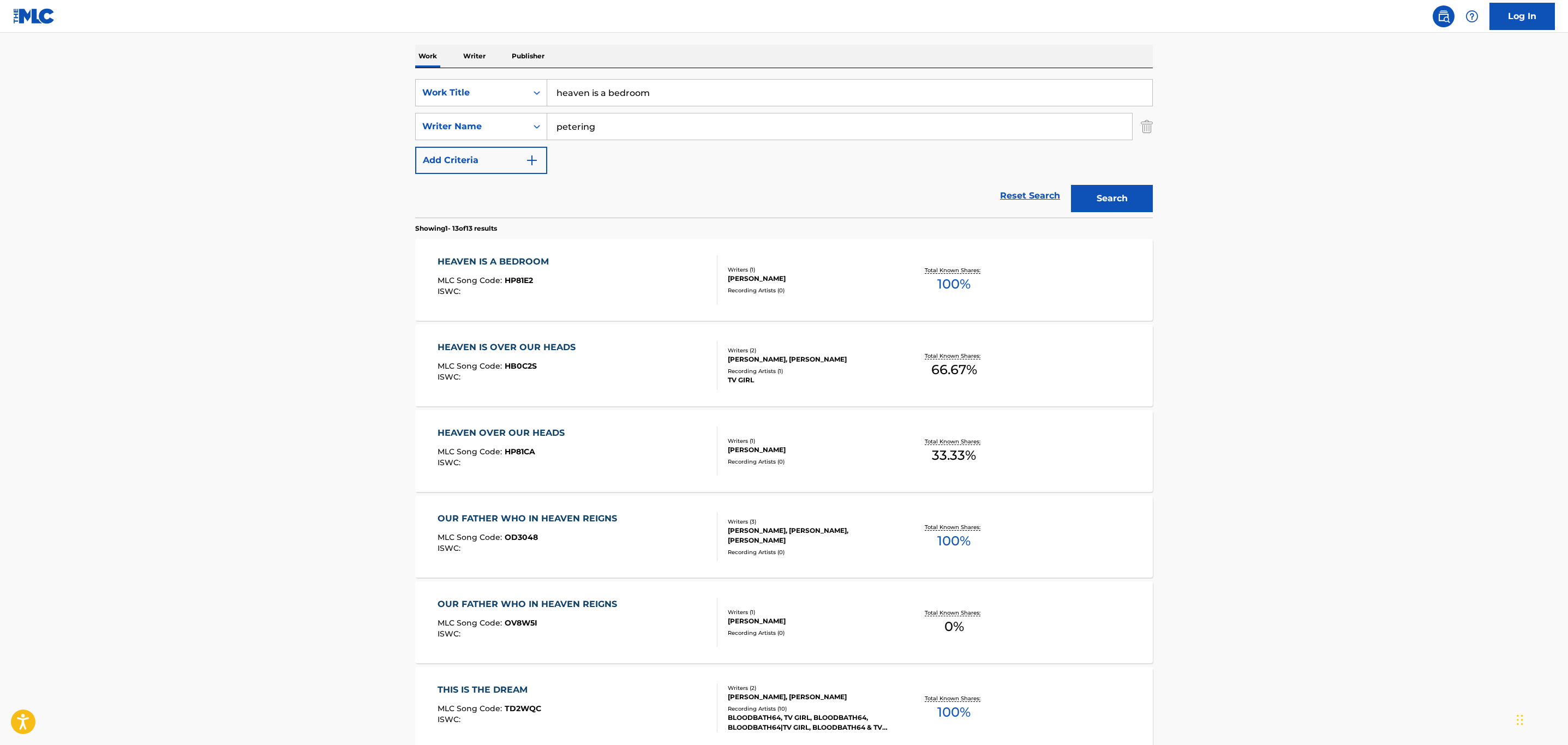
click at [606, 290] on div "HEAVEN IS A BEDROOM MLC Song Code : HP81E2 ISWC :" at bounding box center [578, 280] width 281 height 49
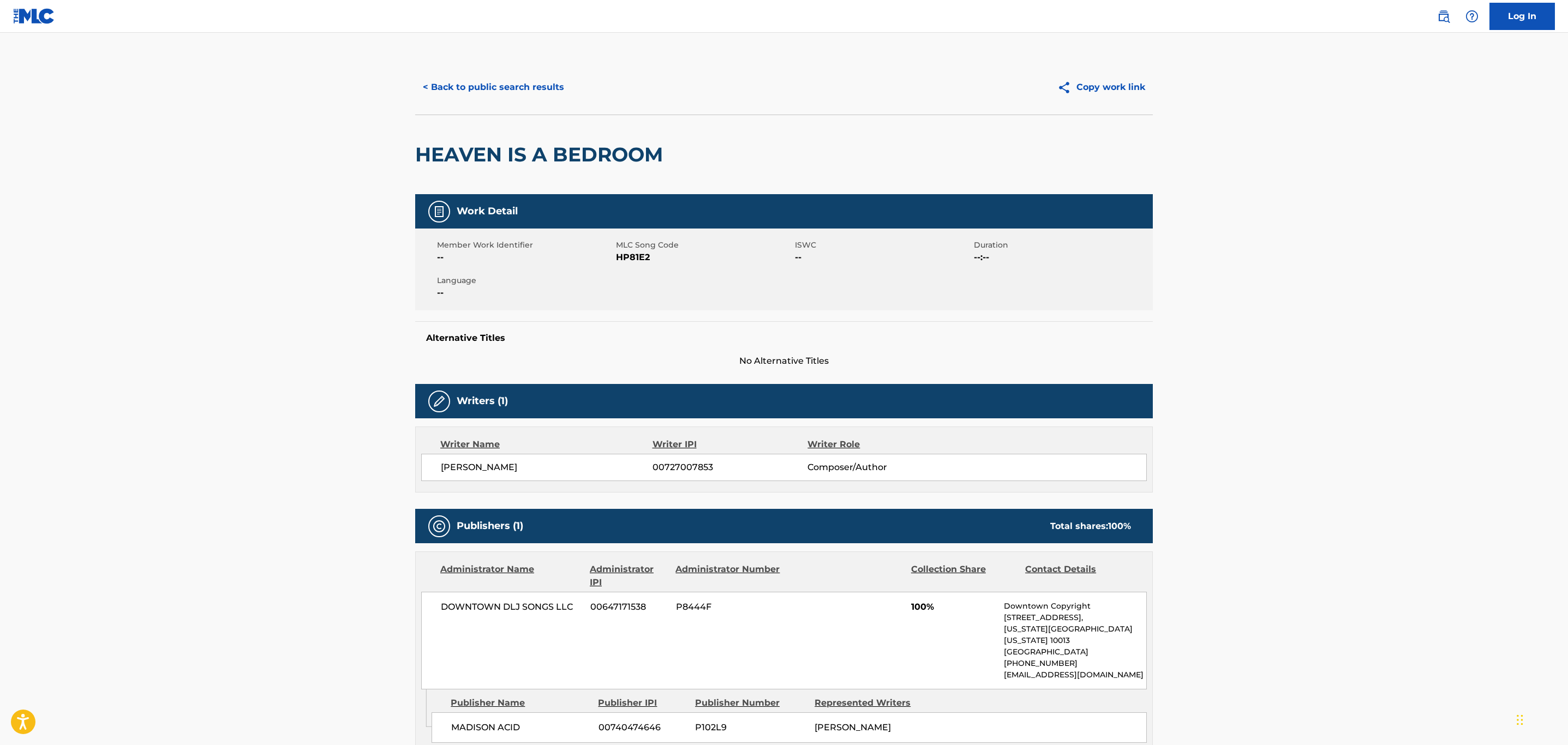
click at [634, 256] on span "HP81E2" at bounding box center [704, 257] width 176 height 13
copy span "HP81E2"
drag, startPoint x: 534, startPoint y: 156, endPoint x: 469, endPoint y: 143, distance: 66.3
click at [303, 178] on main "< Back to public search results Copy work link HEAVEN IS A BEDROOM Work Detail …" at bounding box center [784, 442] width 1568 height 819
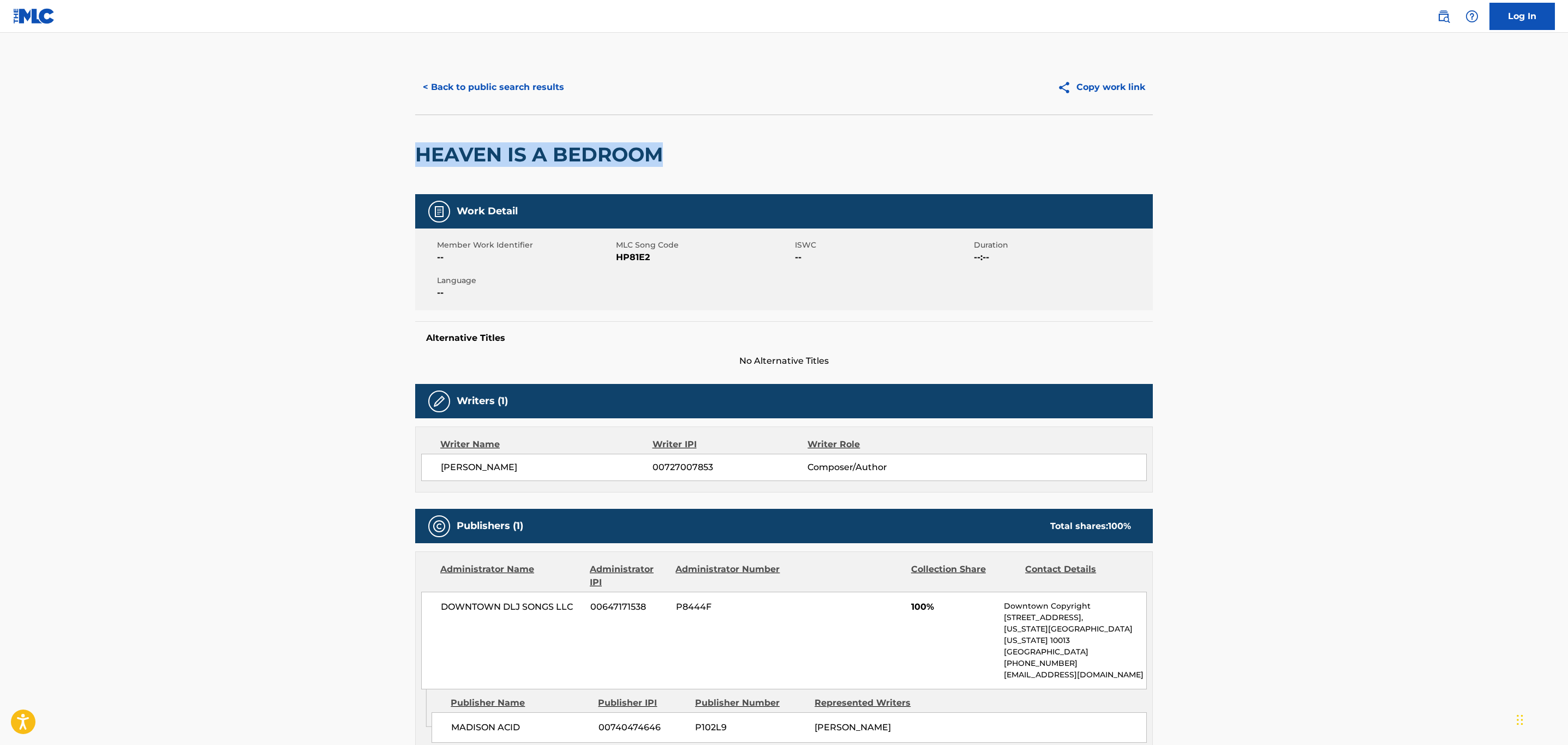
copy h2 "HEAVEN IS A BEDROOM"
click at [632, 254] on span "HP81E2" at bounding box center [704, 257] width 176 height 13
copy span "HP81E2"
click at [532, 89] on button "< Back to public search results" at bounding box center [494, 87] width 157 height 28
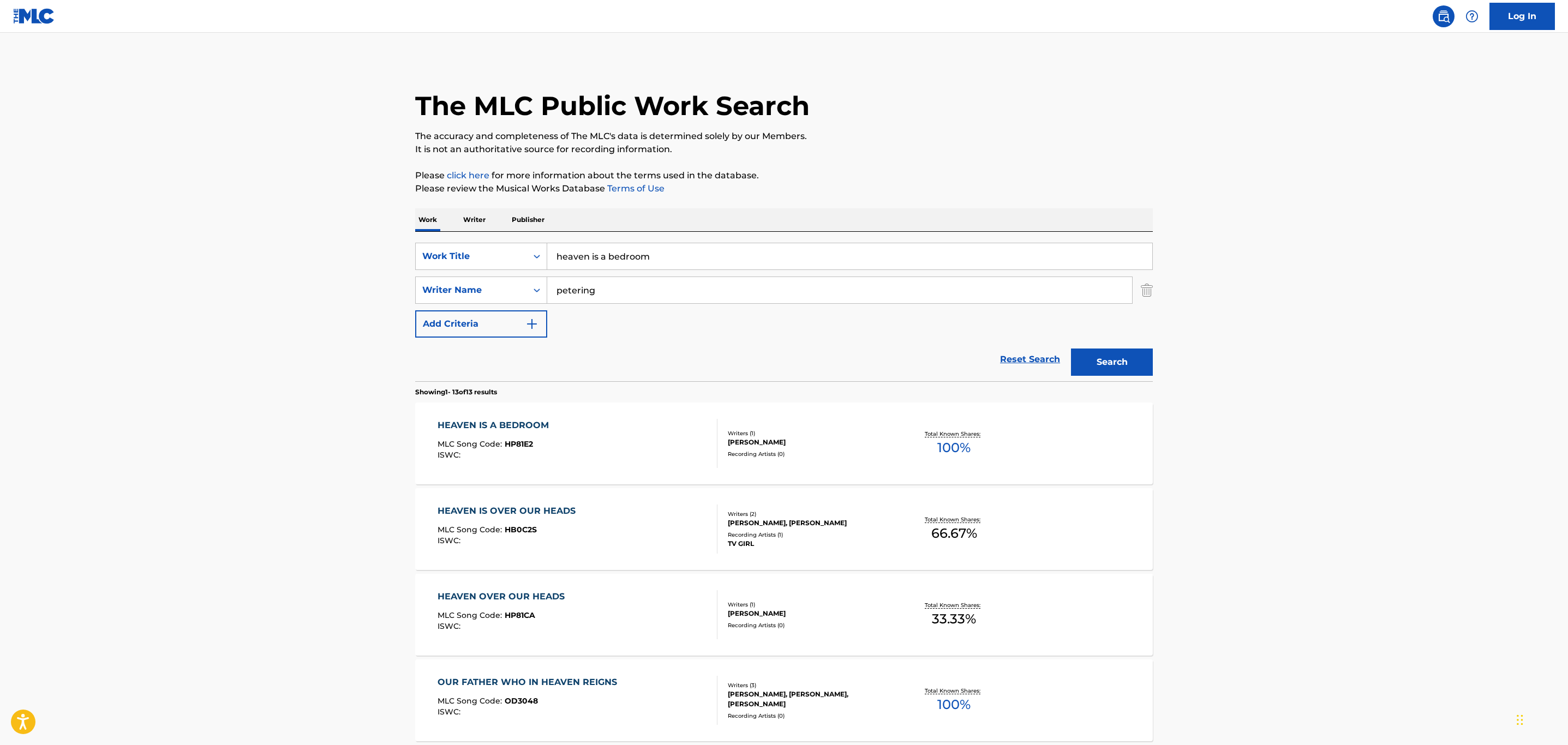
scroll to position [164, 0]
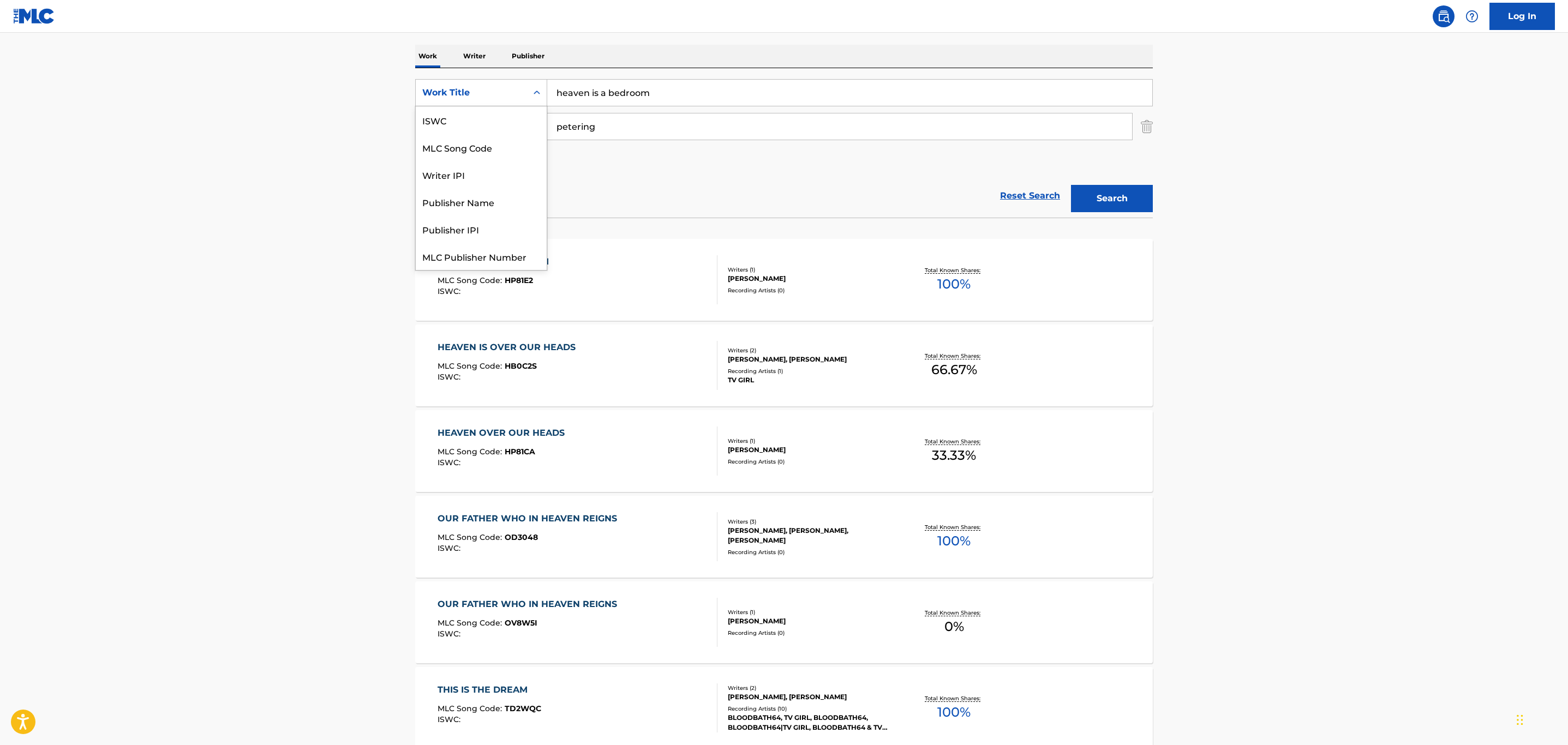
click at [511, 92] on div "Work Title" at bounding box center [471, 93] width 98 height 13
click at [504, 123] on div "MLC Song Code" at bounding box center [481, 120] width 131 height 28
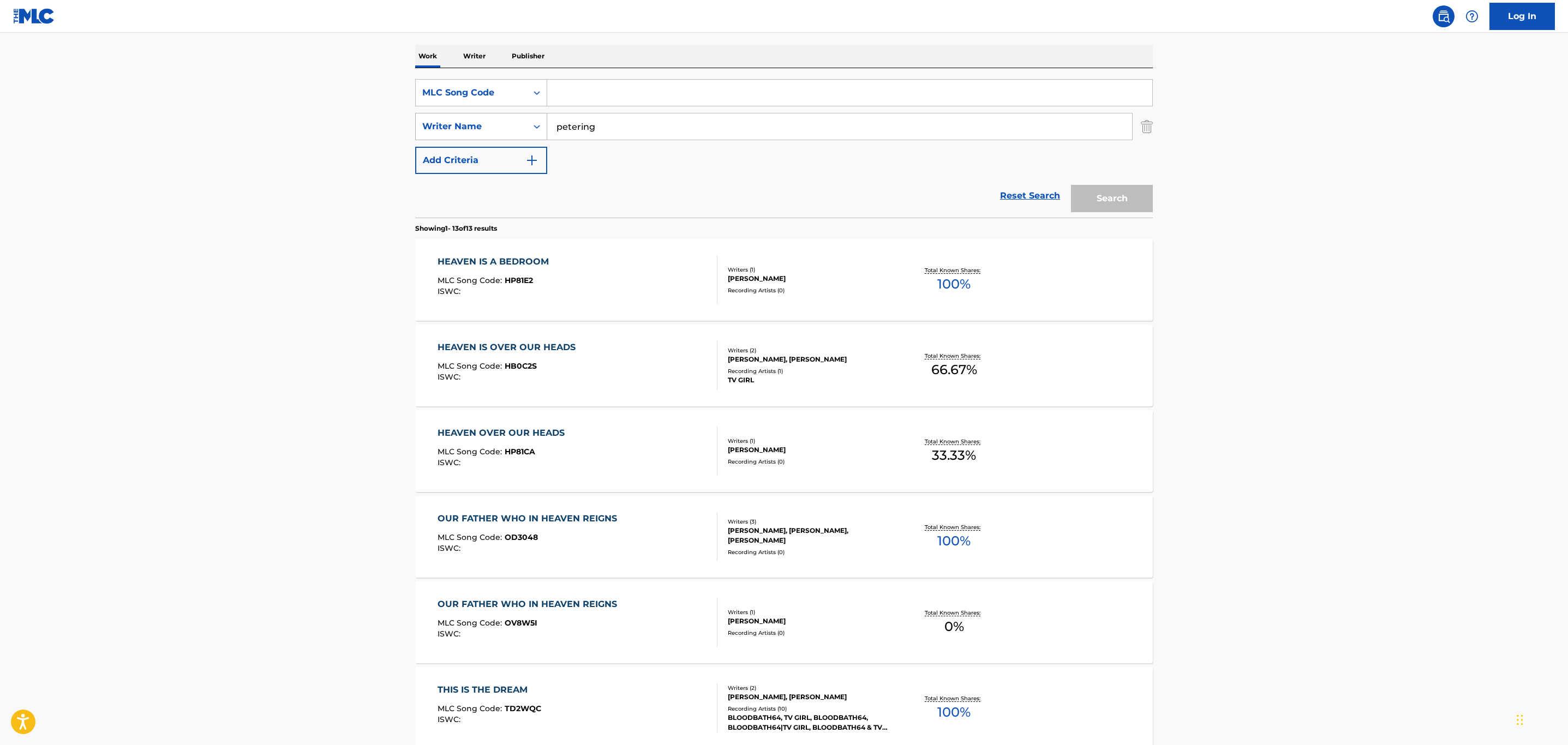
drag, startPoint x: 650, startPoint y: 123, endPoint x: 490, endPoint y: 123, distance: 160.0
click at [509, 123] on div "SearchWithCriteria9a403342-afd4-4b9d-aef4-0e63ea8b3bee Writer Name petering" at bounding box center [784, 126] width 738 height 28
click at [658, 92] on input "Search Form" at bounding box center [849, 93] width 605 height 26
paste input "DA2UR5"
click at [1071, 185] on button "Search" at bounding box center [1112, 199] width 82 height 28
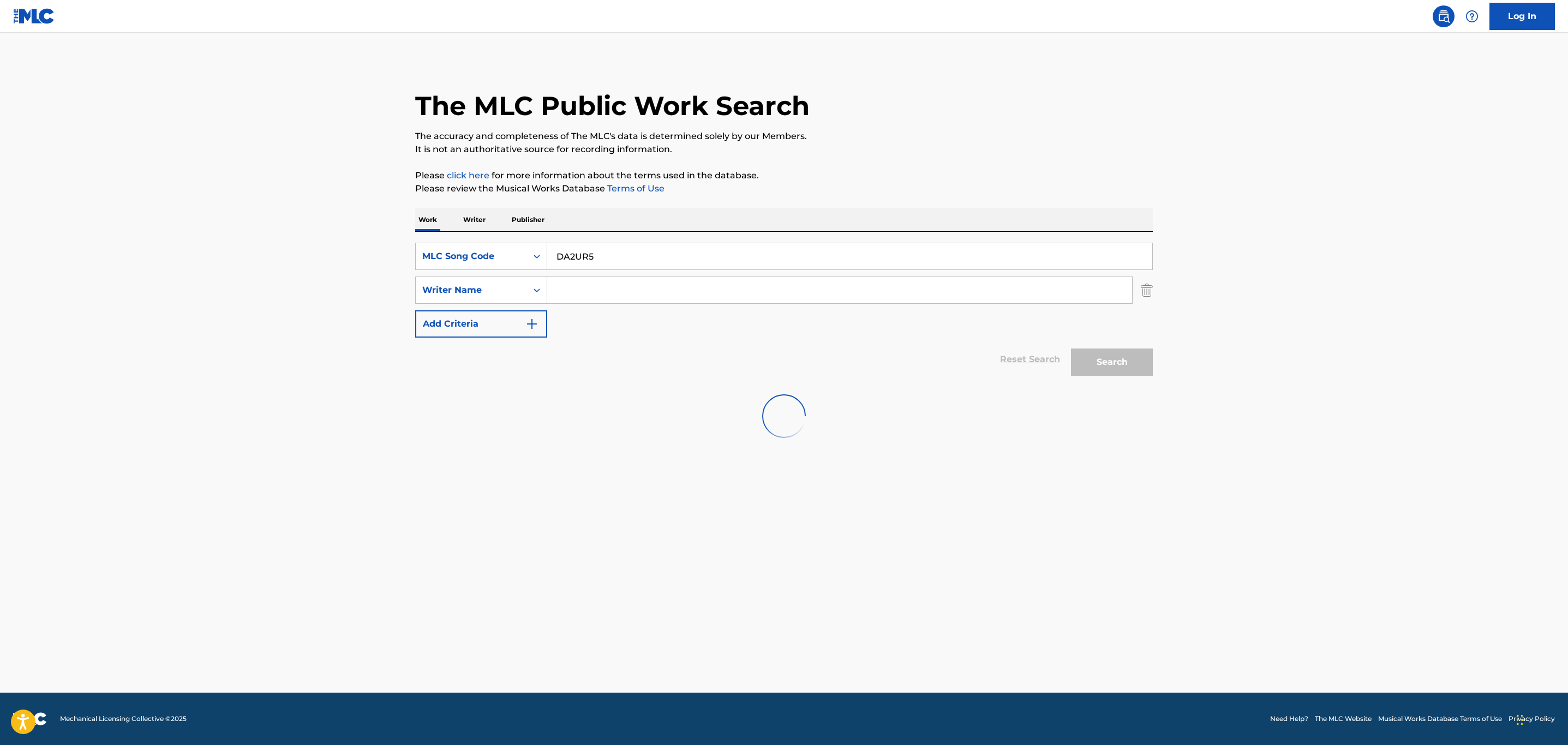
scroll to position [0, 0]
type input "DA2UR5"
click at [1071, 349] on button "Search" at bounding box center [1112, 362] width 82 height 28
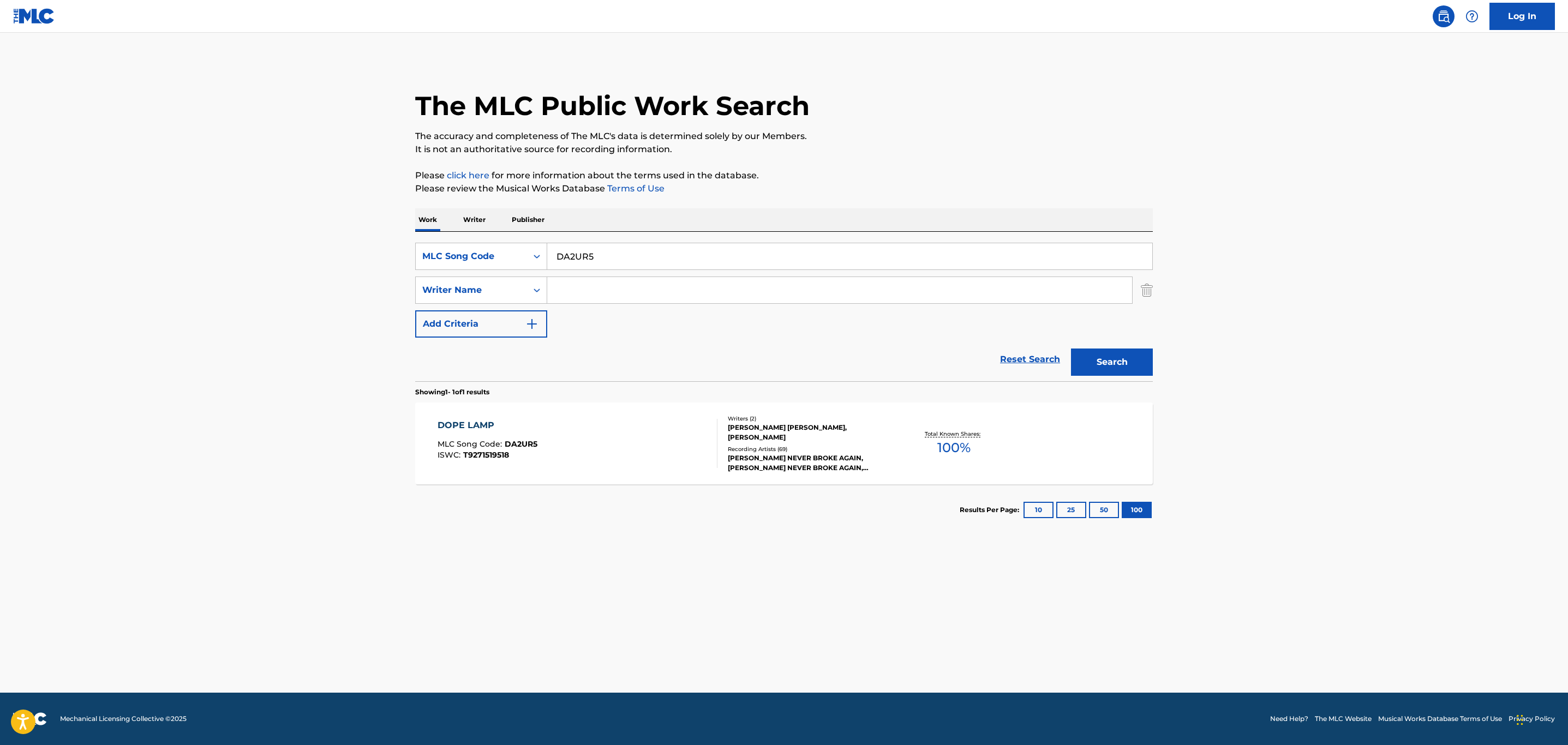
click at [623, 437] on div "DOPE LAMP MLC Song Code : DA2UR5 ISWC : T9271519518" at bounding box center [578, 444] width 281 height 49
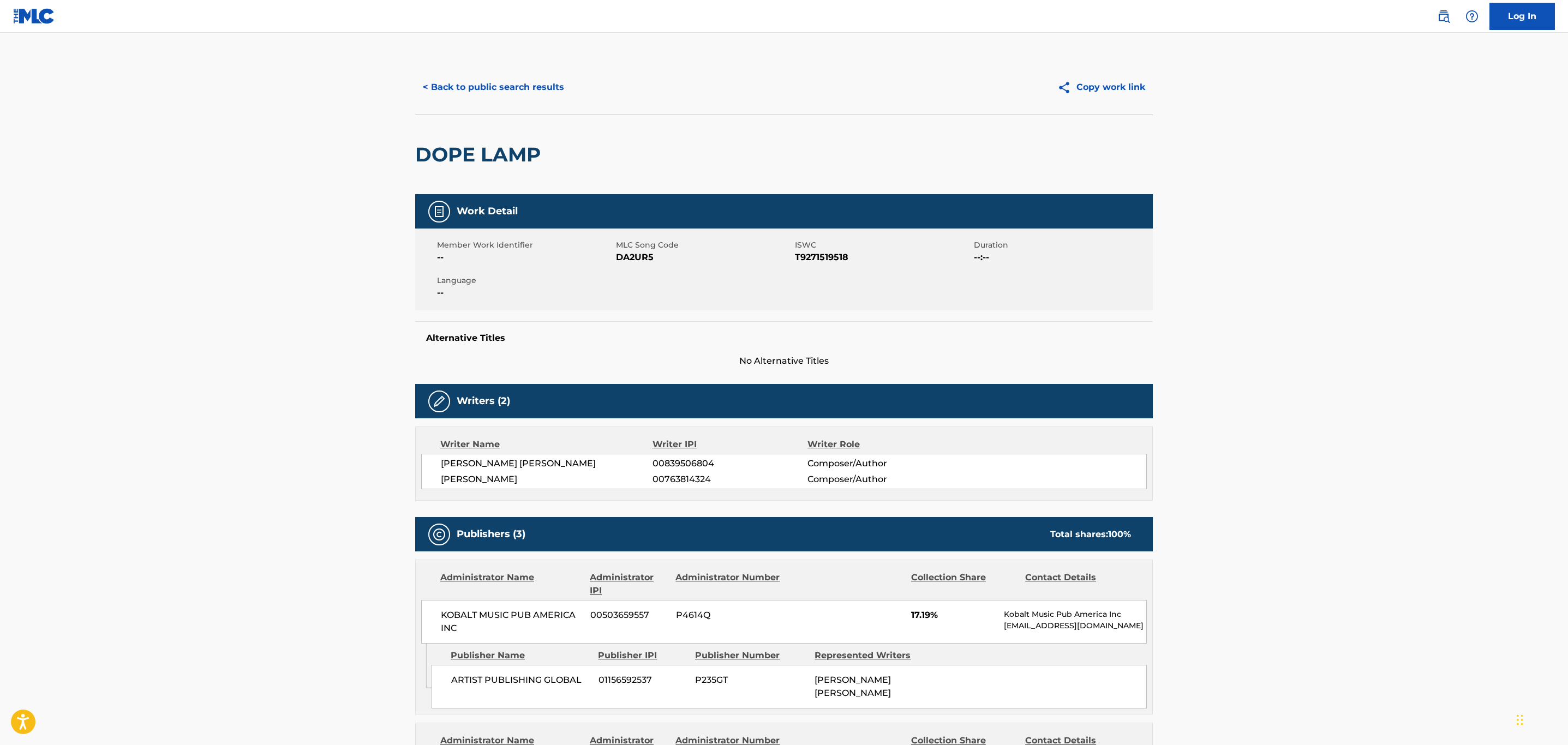
click at [644, 262] on span "DA2UR5" at bounding box center [704, 257] width 176 height 13
copy span "DA2UR5"
